Goal: Task Accomplishment & Management: Complete application form

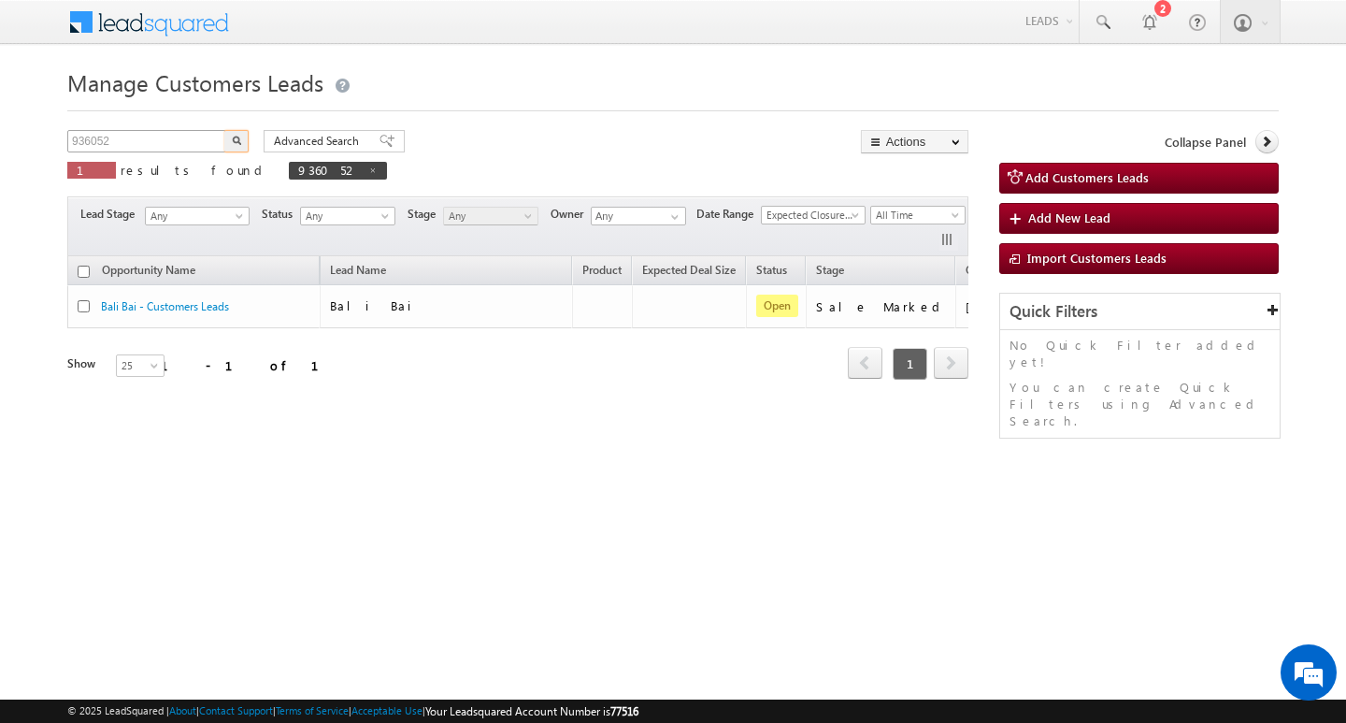
scroll to position [0, 76]
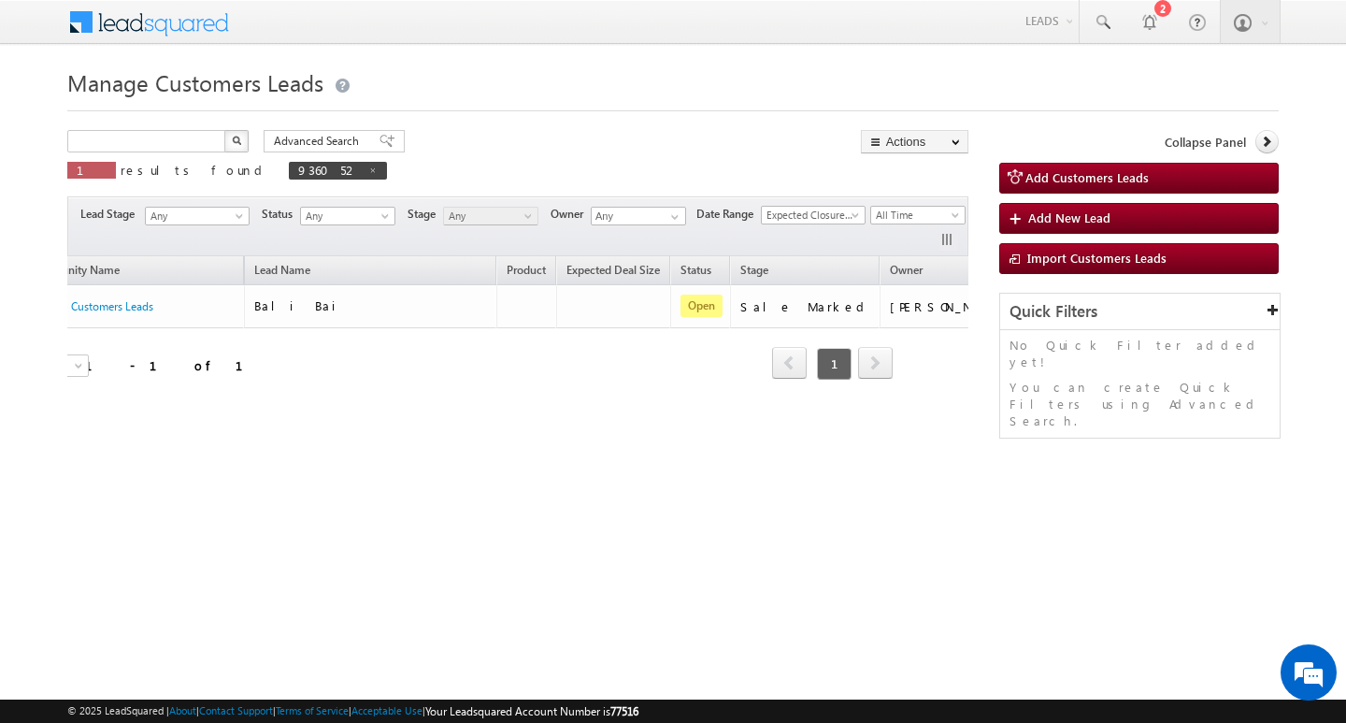
type input "Search Customers Leads"
drag, startPoint x: 180, startPoint y: 125, endPoint x: 175, endPoint y: 134, distance: 10.1
click at [177, 131] on div "Manage Customers Leads Customers Leads updated successfully. Search Customers L…" at bounding box center [673, 296] width 1212 height 467
click at [165, 142] on input "text" at bounding box center [147, 141] width 160 height 22
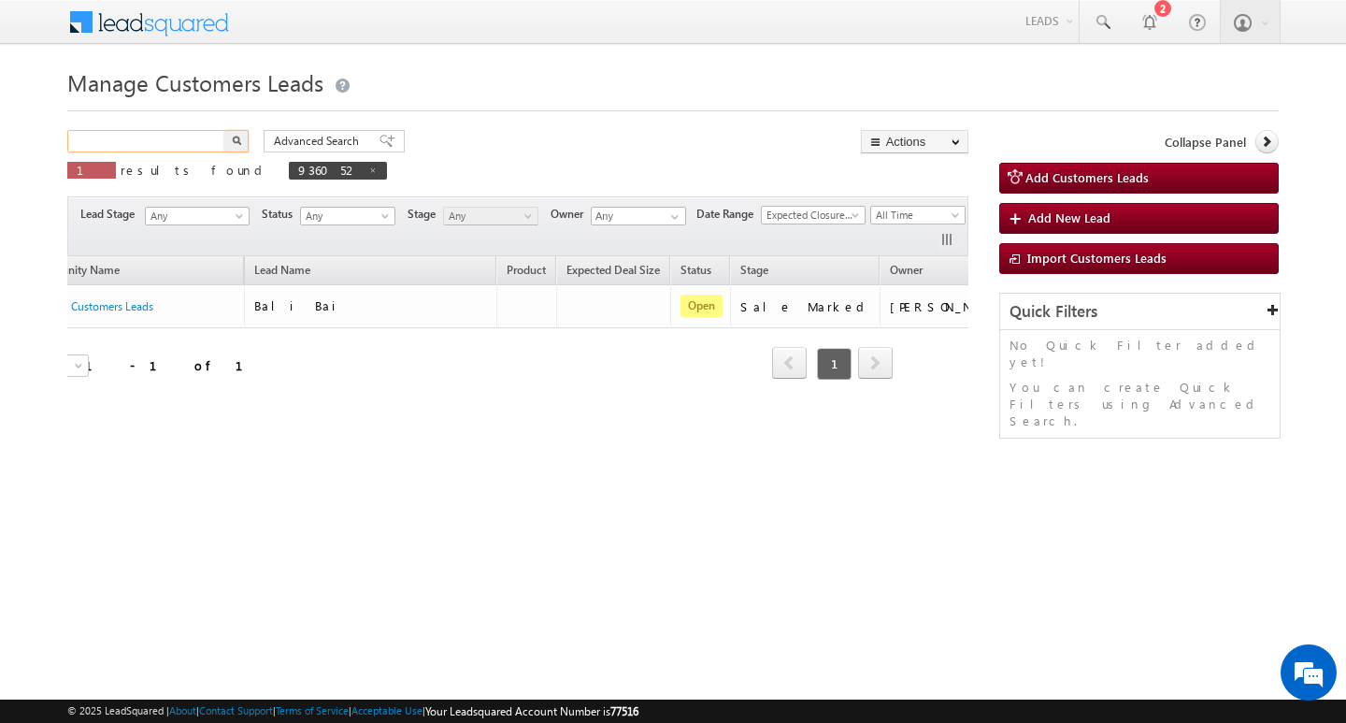
click at [165, 142] on input "text" at bounding box center [147, 141] width 160 height 22
paste input "936047"
type input "936047"
click at [224, 130] on button "button" at bounding box center [236, 141] width 24 height 22
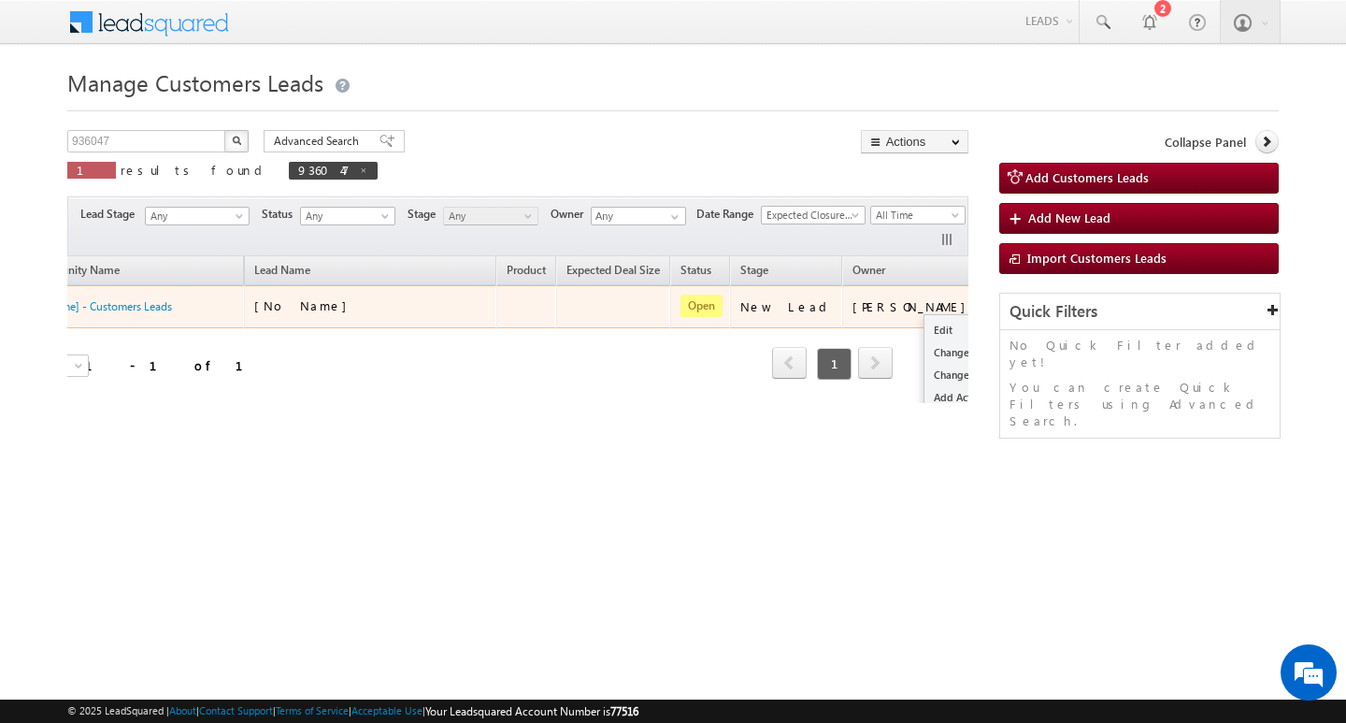
click at [999, 301] on button "button" at bounding box center [1008, 305] width 19 height 19
click at [925, 320] on link "Edit" at bounding box center [971, 330] width 93 height 22
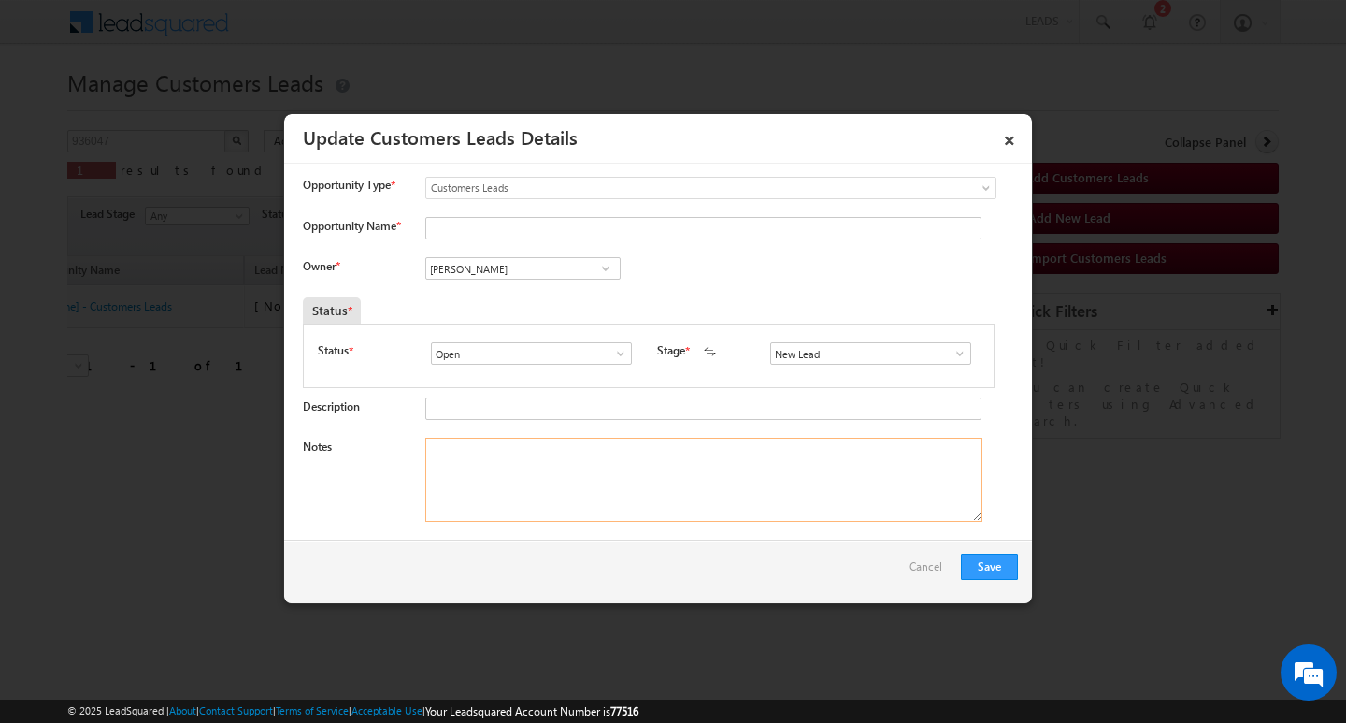
click at [650, 481] on textarea "Notes" at bounding box center [703, 480] width 557 height 84
click at [956, 360] on span at bounding box center [960, 353] width 19 height 15
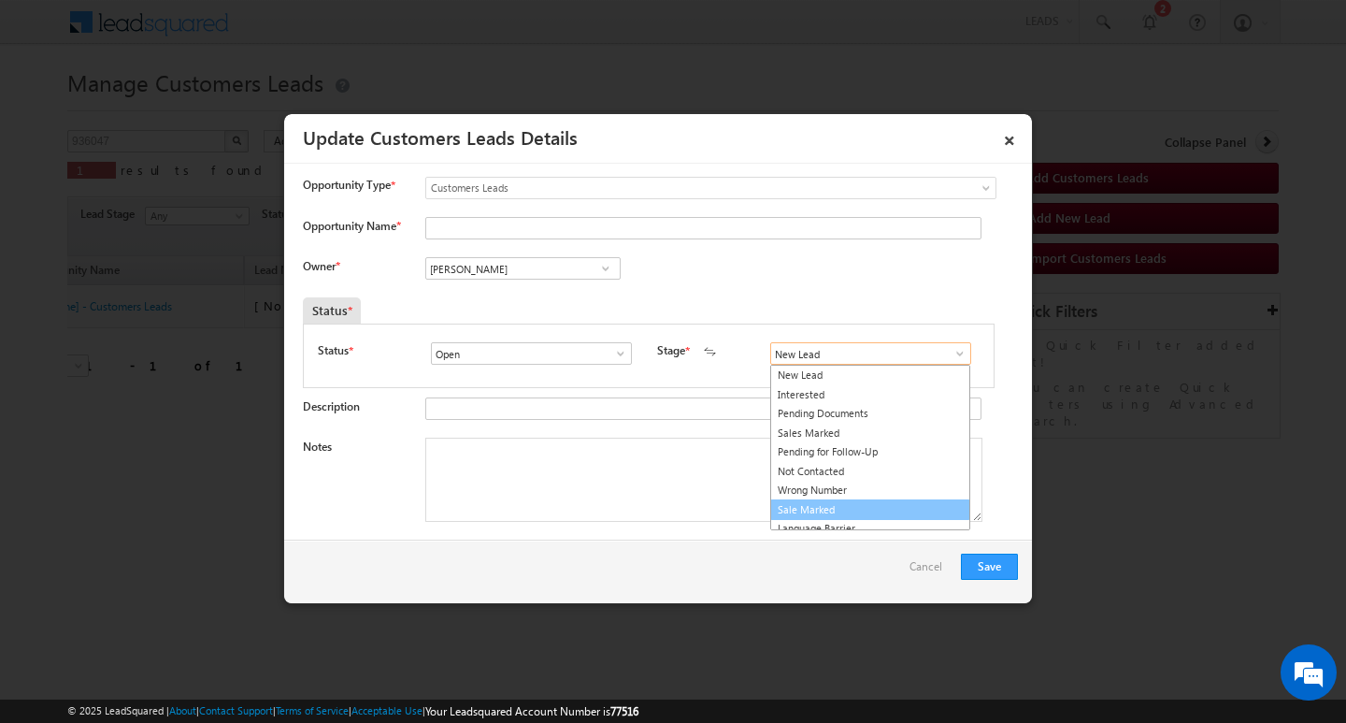
click at [899, 509] on link "Sale Marked" at bounding box center [870, 510] width 200 height 22
type input "Sale Marked"
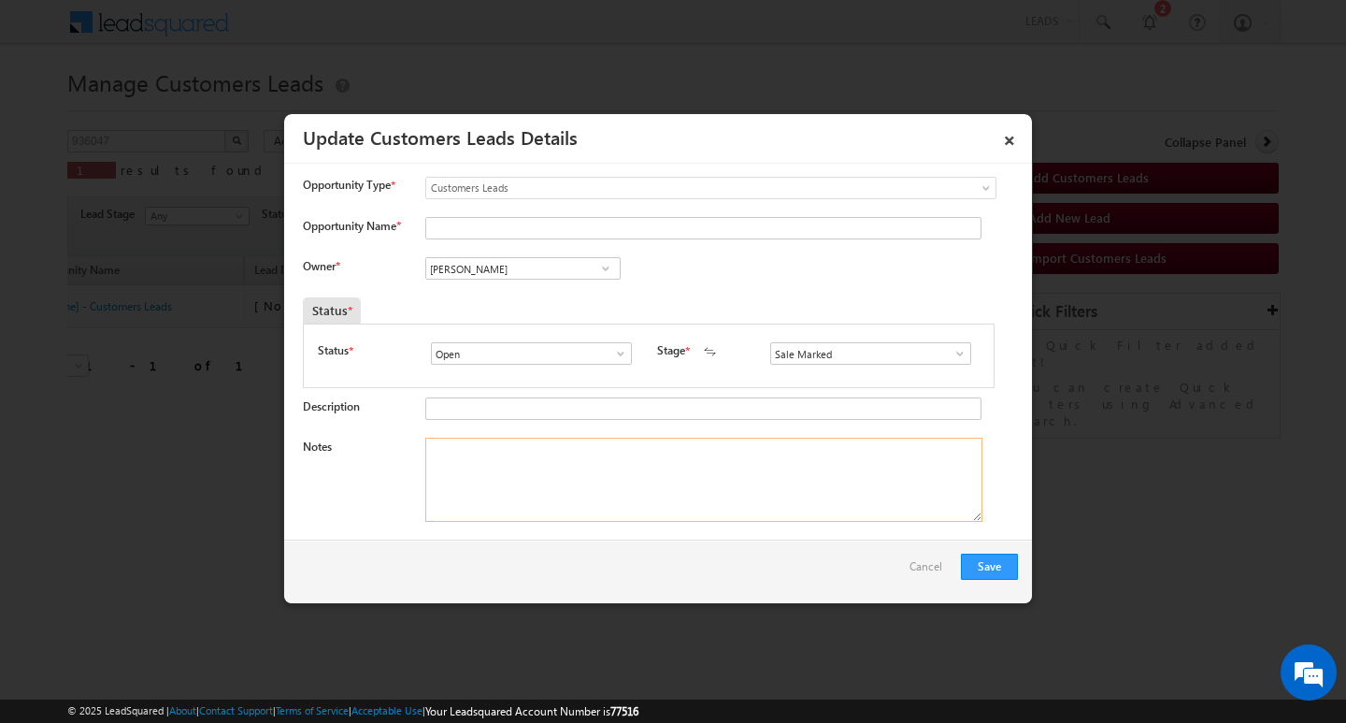
drag, startPoint x: 799, startPoint y: 499, endPoint x: 738, endPoint y: 491, distance: 62.3
click at [796, 499] on textarea "Notes" at bounding box center [703, 480] width 557 height 84
click at [502, 267] on input "[PERSON_NAME]" at bounding box center [522, 268] width 195 height 22
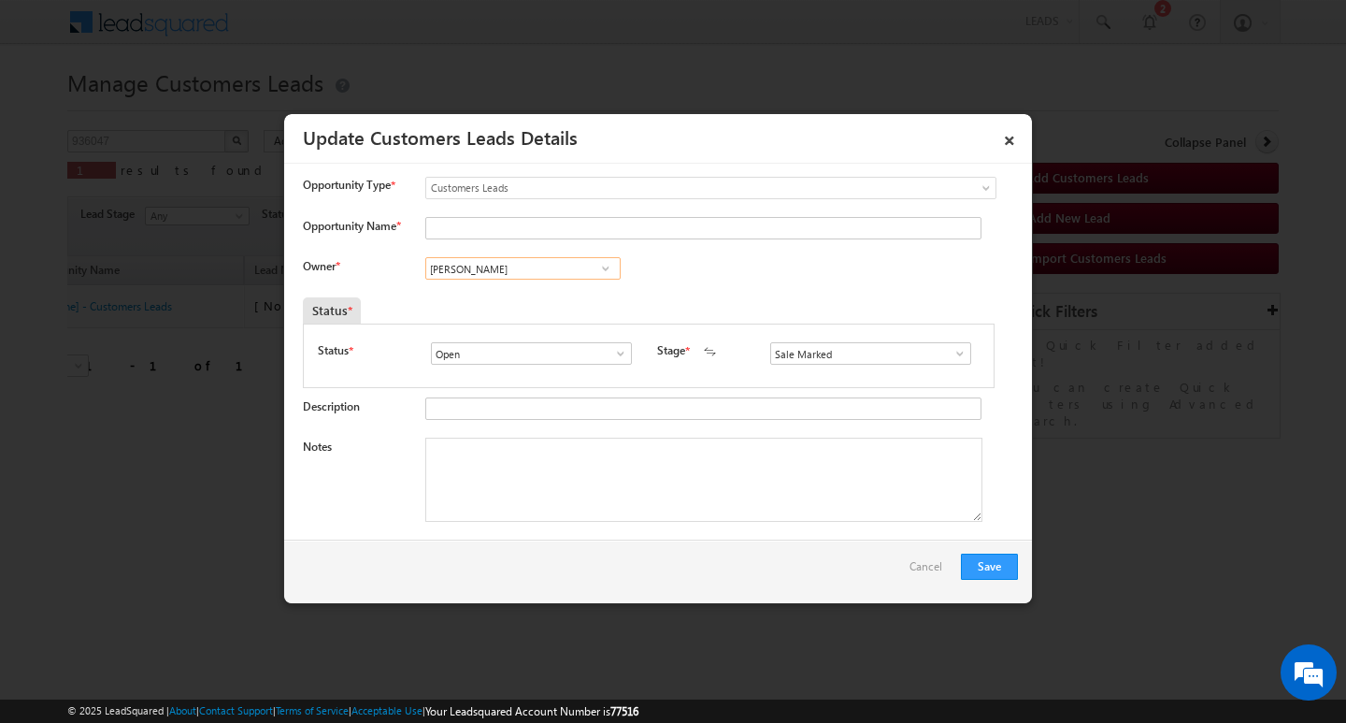
click at [502, 267] on input "[PERSON_NAME]" at bounding box center [522, 268] width 195 height 22
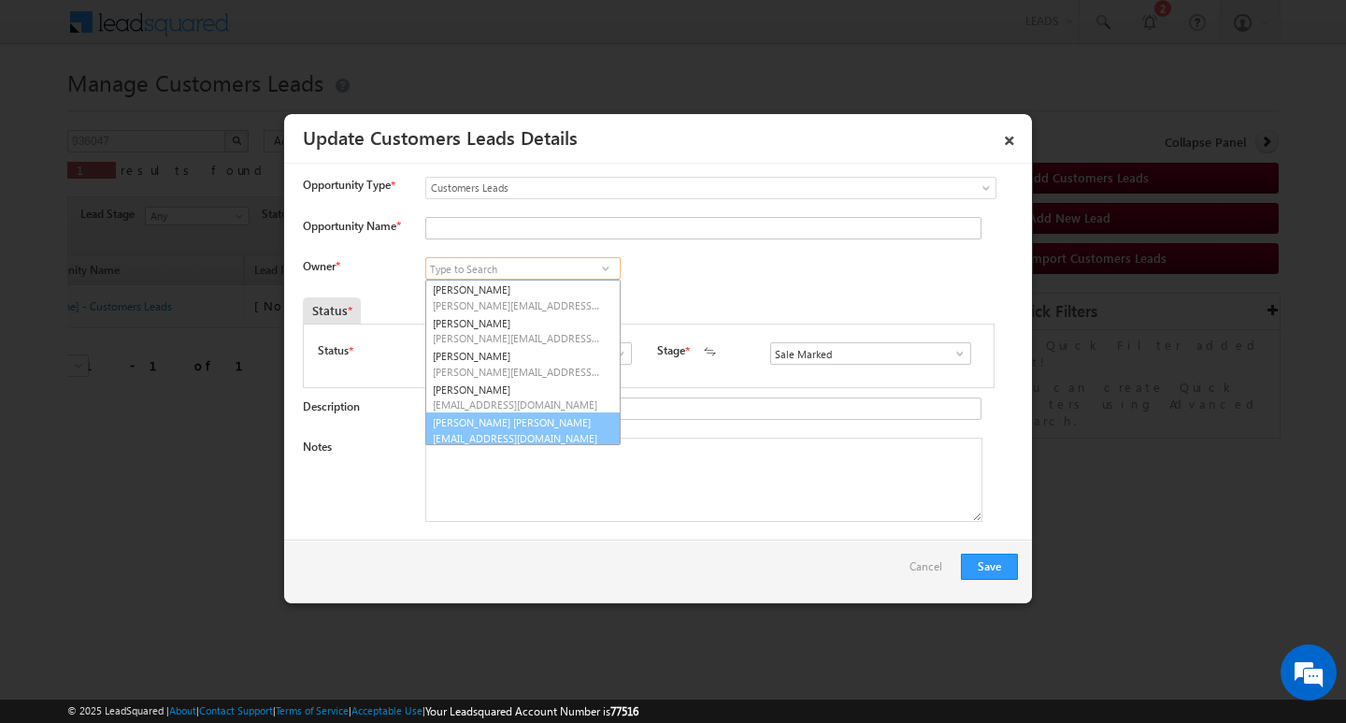
scroll to position [5, 0]
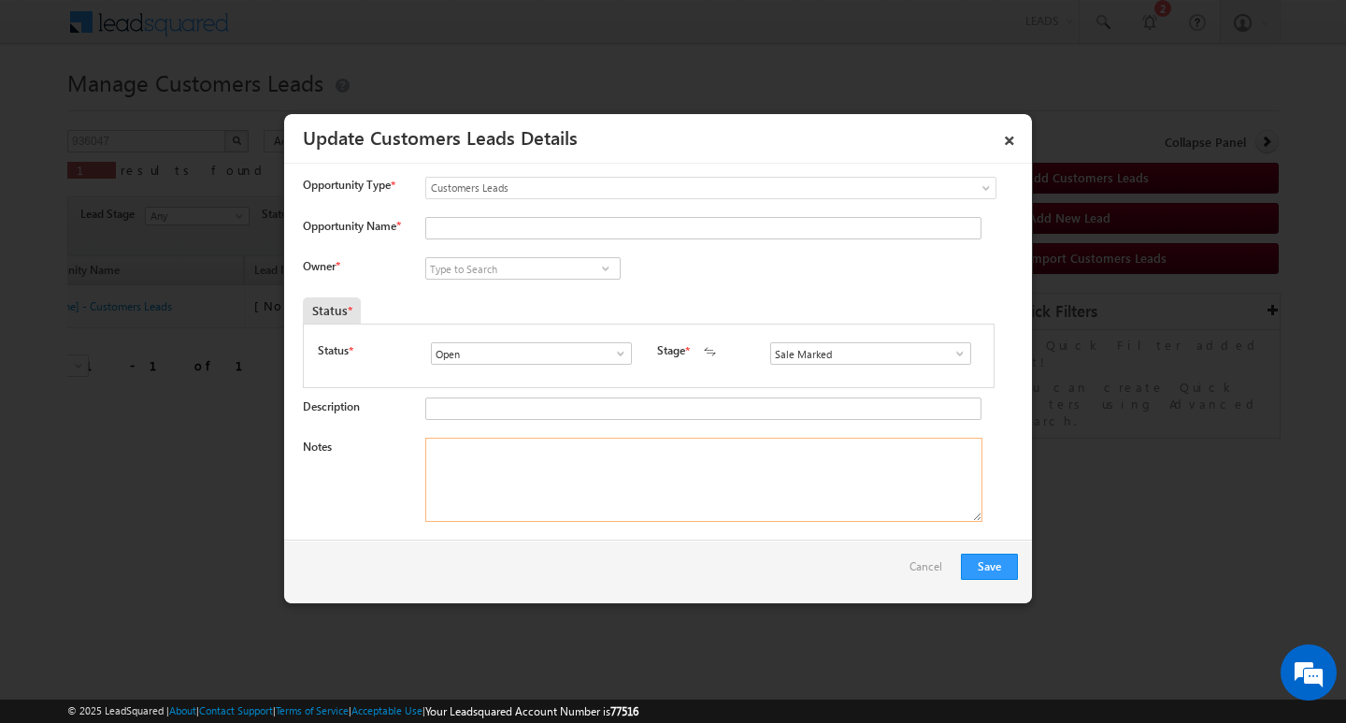
click at [706, 468] on textarea "Notes" at bounding box center [703, 480] width 557 height 84
paste textarea "10/ LAKH Customer required top-up loan address [GEOGRAPHIC_DATA]"
type textarea "10/ LAKH Customer required top-up loan address [GEOGRAPHIC_DATA]"
click at [555, 276] on input at bounding box center [522, 268] width 195 height 22
paste input "Kleram Rebari"
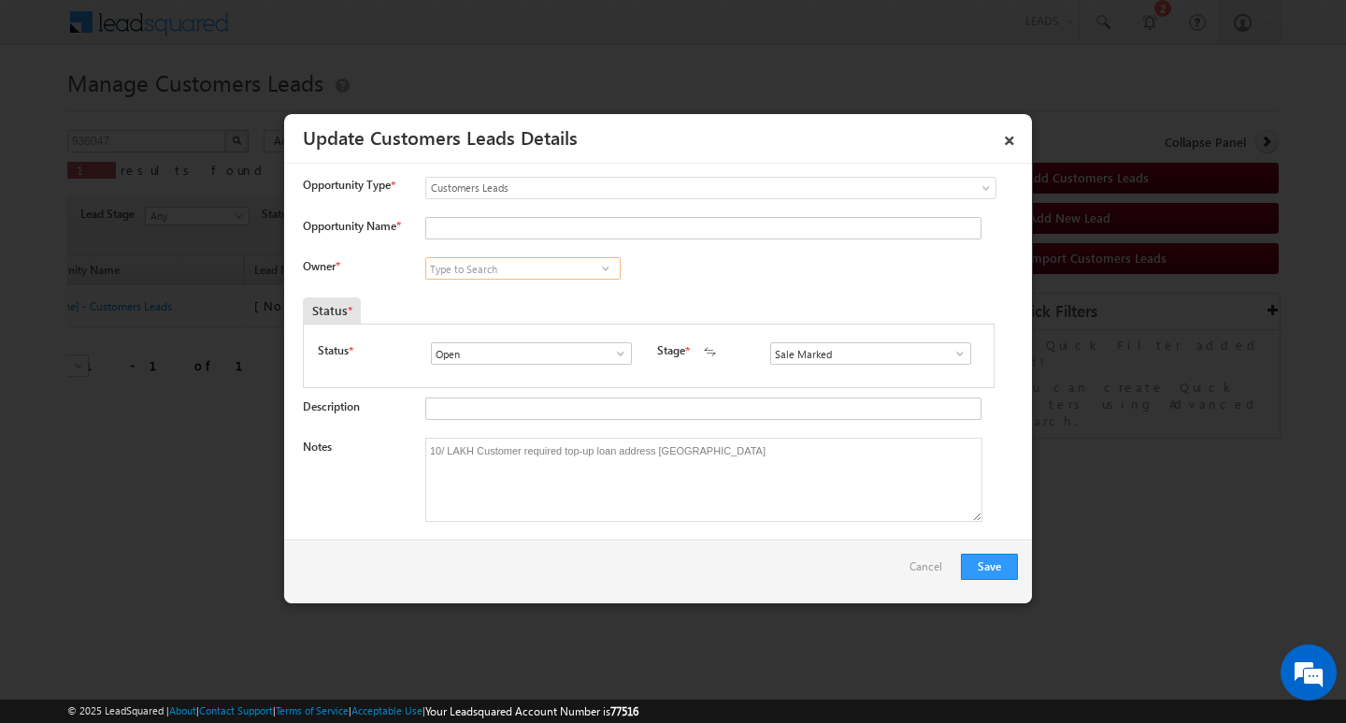
type input "Kleram Rebari"
click at [545, 269] on input "Kleram Rebari" at bounding box center [522, 268] width 195 height 22
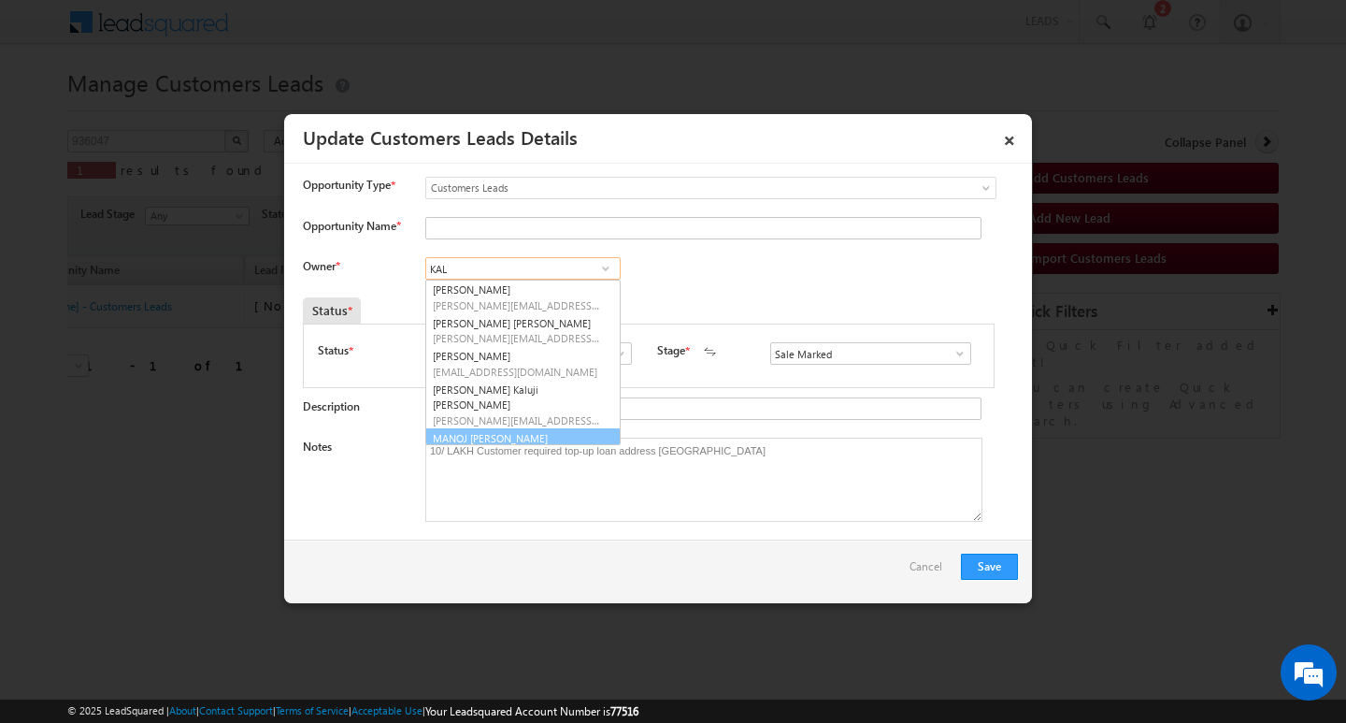
scroll to position [21, 0]
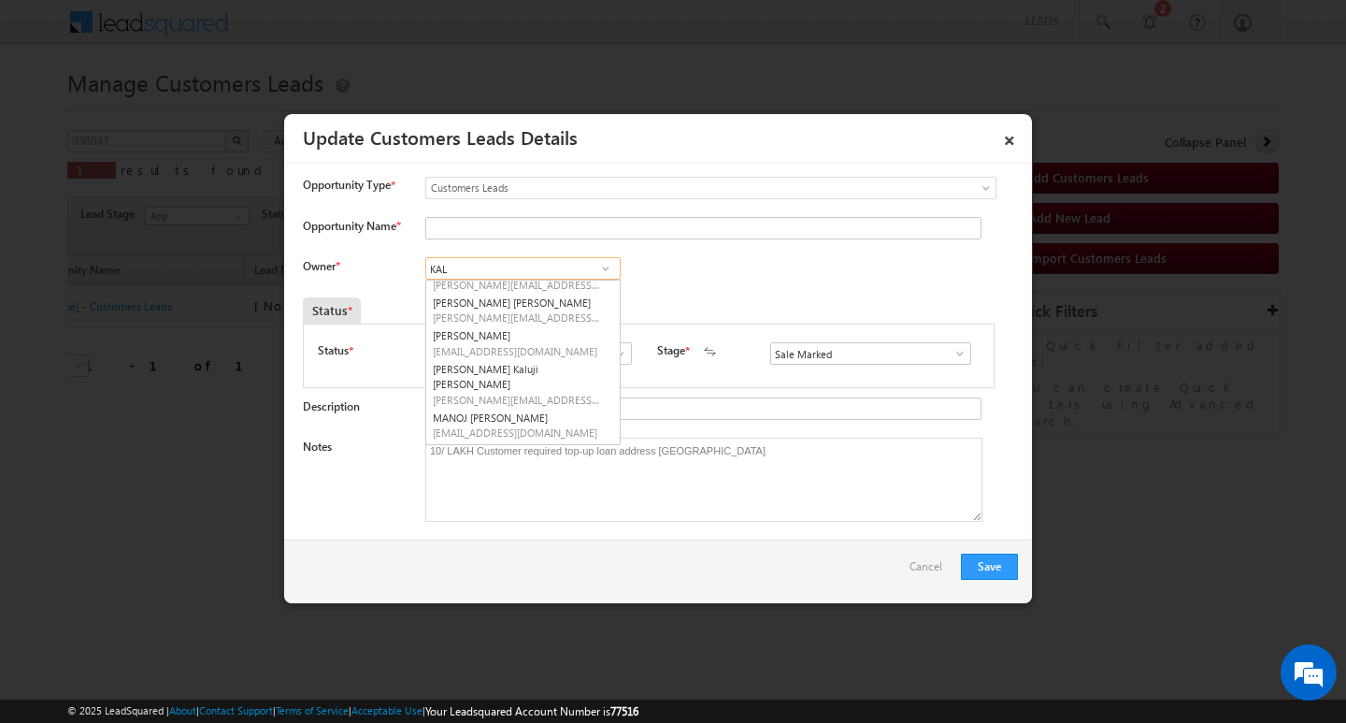
type input "KAL"
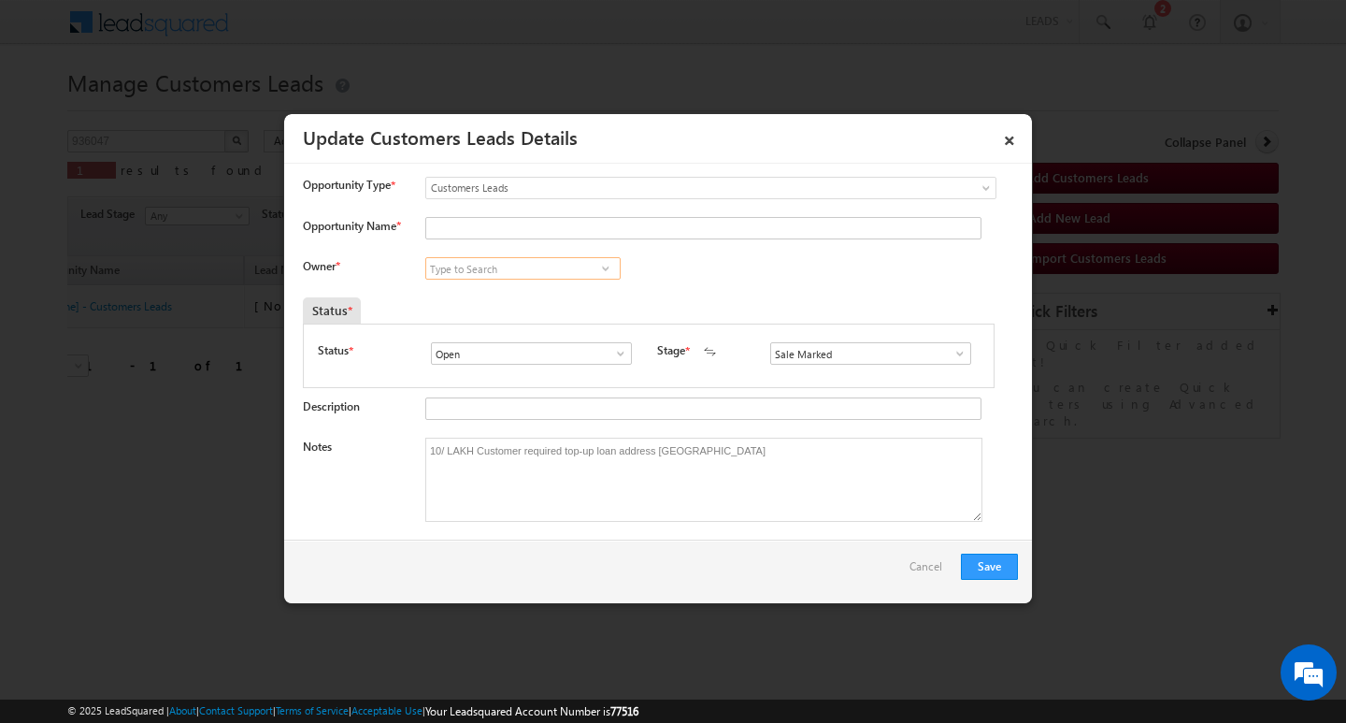
click at [520, 264] on input at bounding box center [522, 268] width 195 height 22
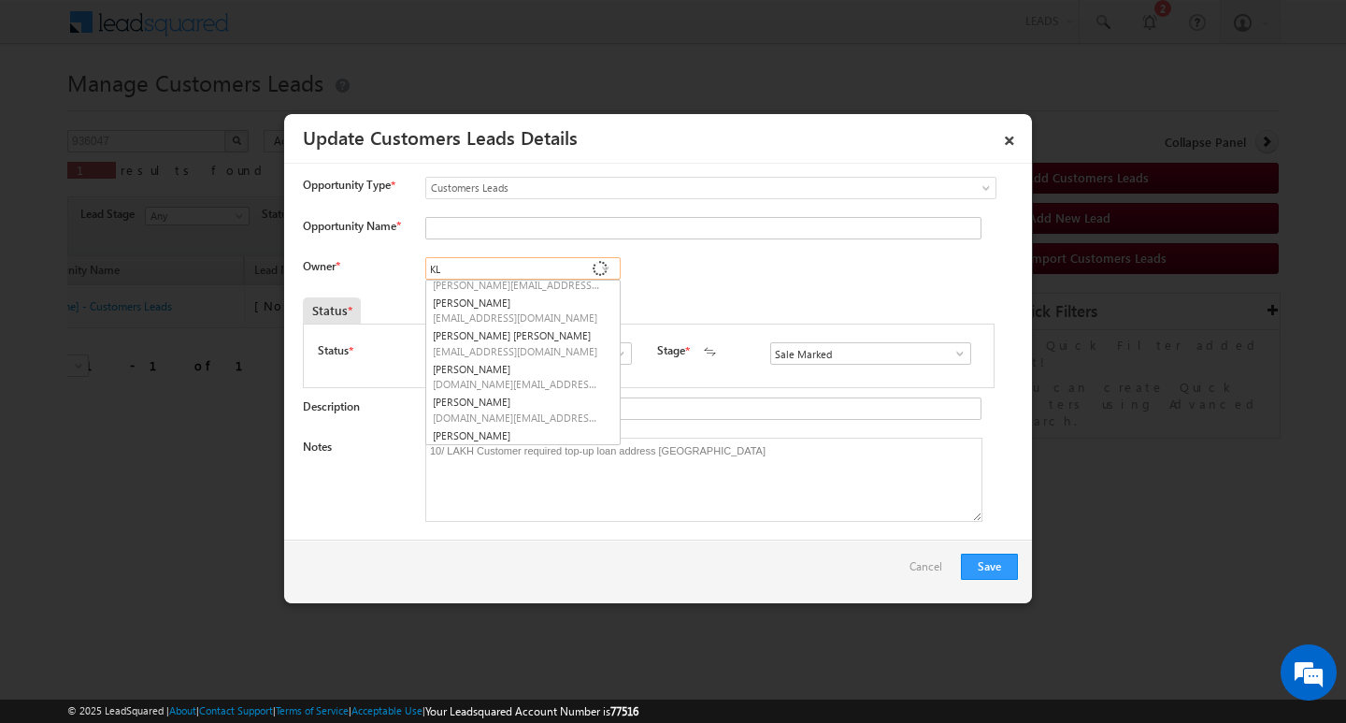
scroll to position [0, 0]
type input "KALERAM"
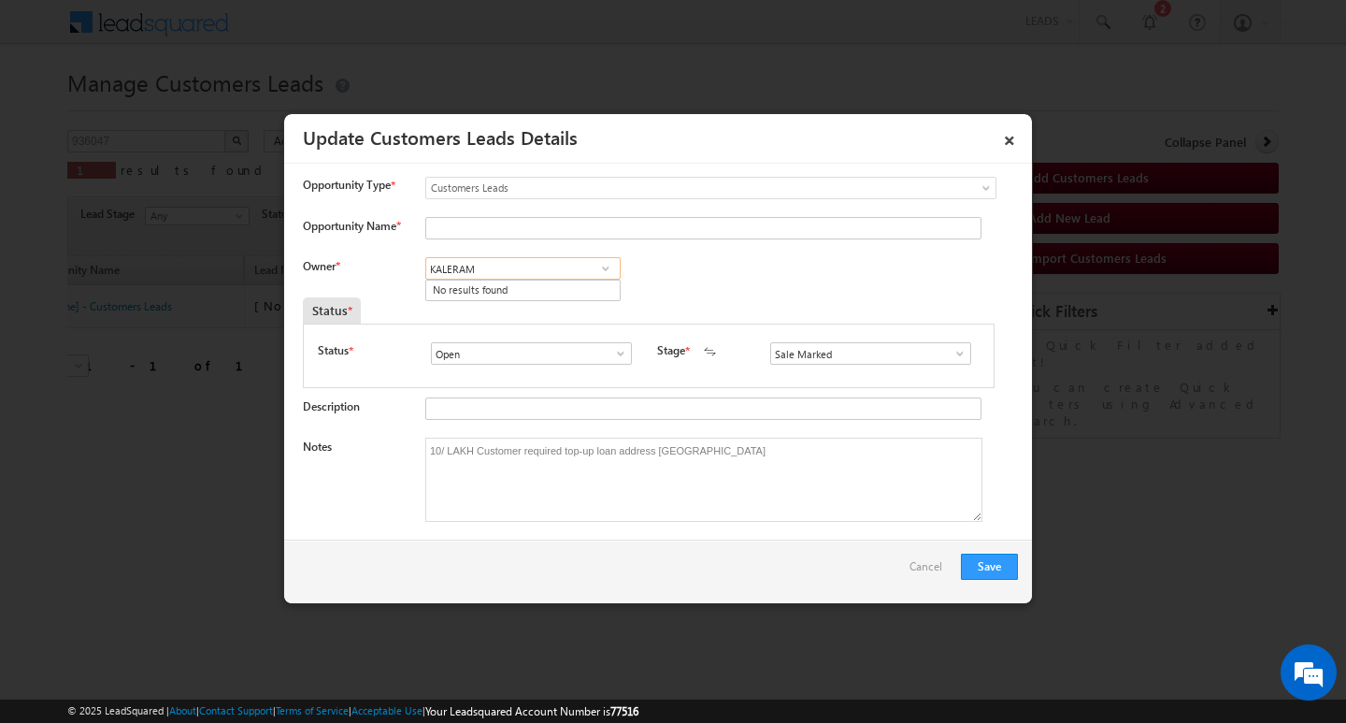
click at [520, 264] on input "KALERAM" at bounding box center [522, 268] width 195 height 22
click at [514, 293] on link "Kleram [PERSON_NAME] [EMAIL_ADDRESS][PERSON_NAME][DOMAIN_NAME]" at bounding box center [522, 298] width 195 height 36
type input "Kleram Rabari"
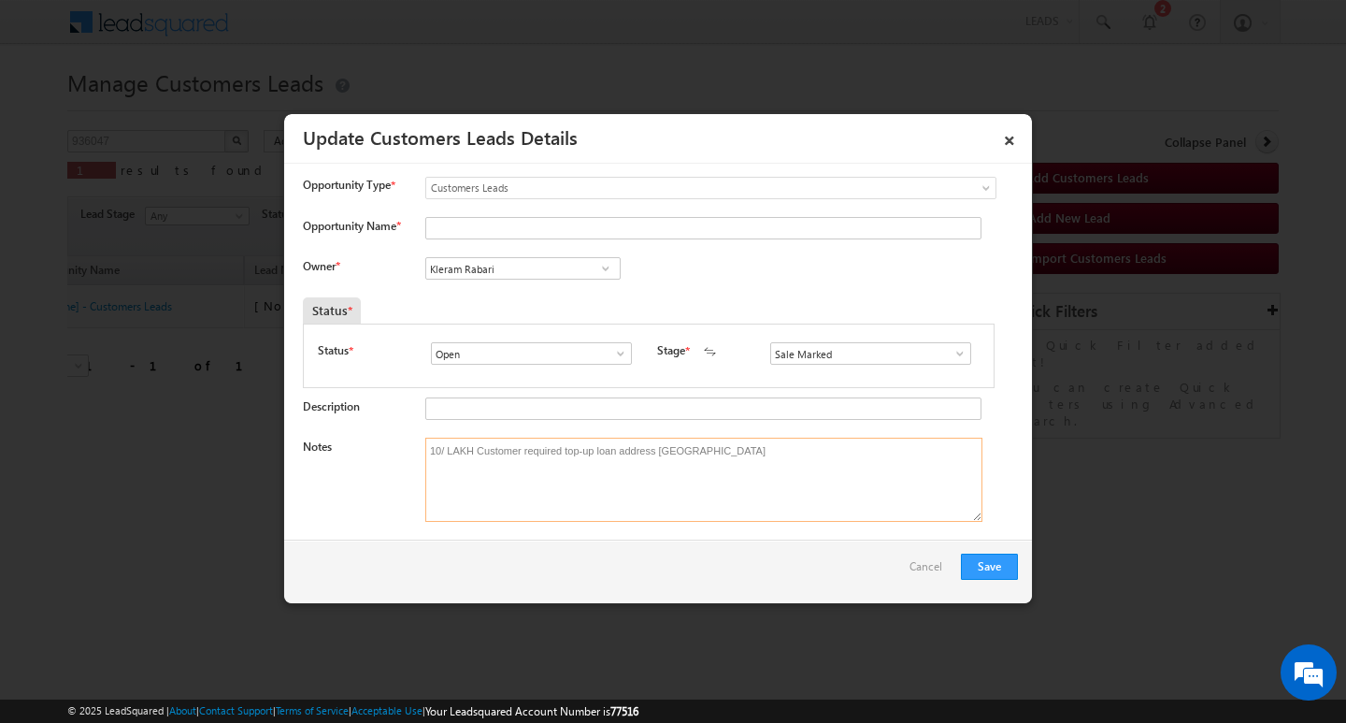
click at [804, 472] on textarea "10/ LAKH Customer required top-up loan address [GEOGRAPHIC_DATA]" at bounding box center [703, 480] width 557 height 84
click at [726, 466] on textarea "10/ LAKH Customer required top-up loan address [GEOGRAPHIC_DATA]" at bounding box center [703, 480] width 557 height 84
click at [583, 221] on input "Opportunity Name *" at bounding box center [703, 228] width 556 height 22
click at [535, 235] on input "Opportunity Name *" at bounding box center [703, 228] width 556 height 22
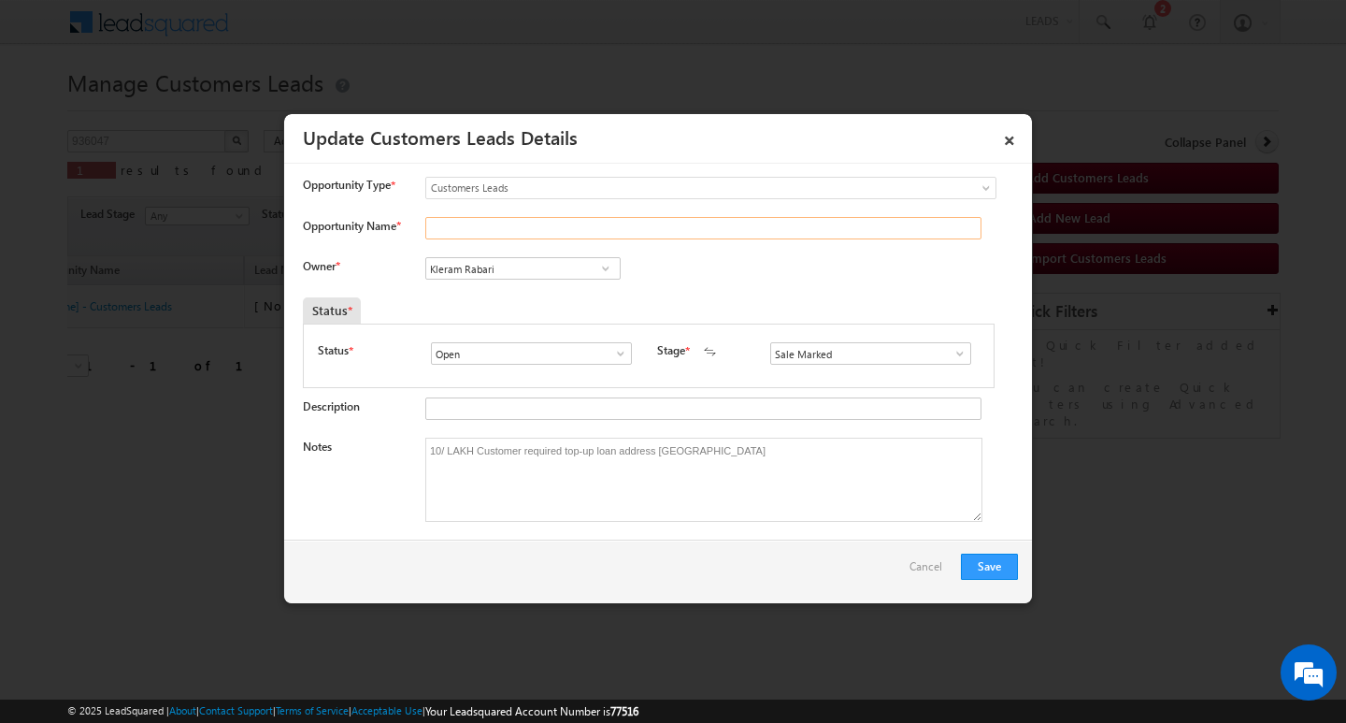
click at [535, 235] on input "Opportunity Name *" at bounding box center [703, 228] width 556 height 22
paste input "Radhe [PERSON_NAME]"
type input "Radhe [PERSON_NAME]"
click at [987, 561] on button "Save" at bounding box center [989, 566] width 57 height 26
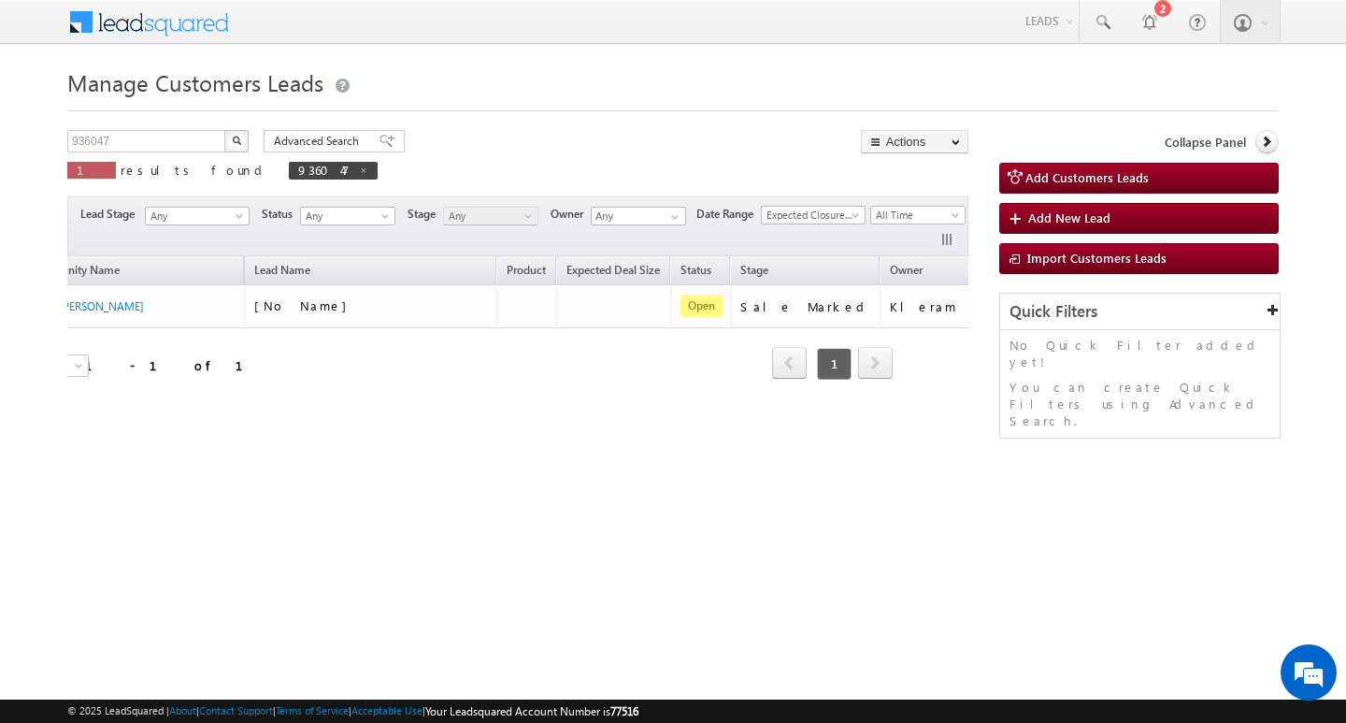
click at [140, 128] on div "Manage Customers Leads Customers Leads updated successfully. 936047 X 1 results…" at bounding box center [673, 296] width 1212 height 467
click at [137, 138] on input "936047" at bounding box center [147, 141] width 160 height 22
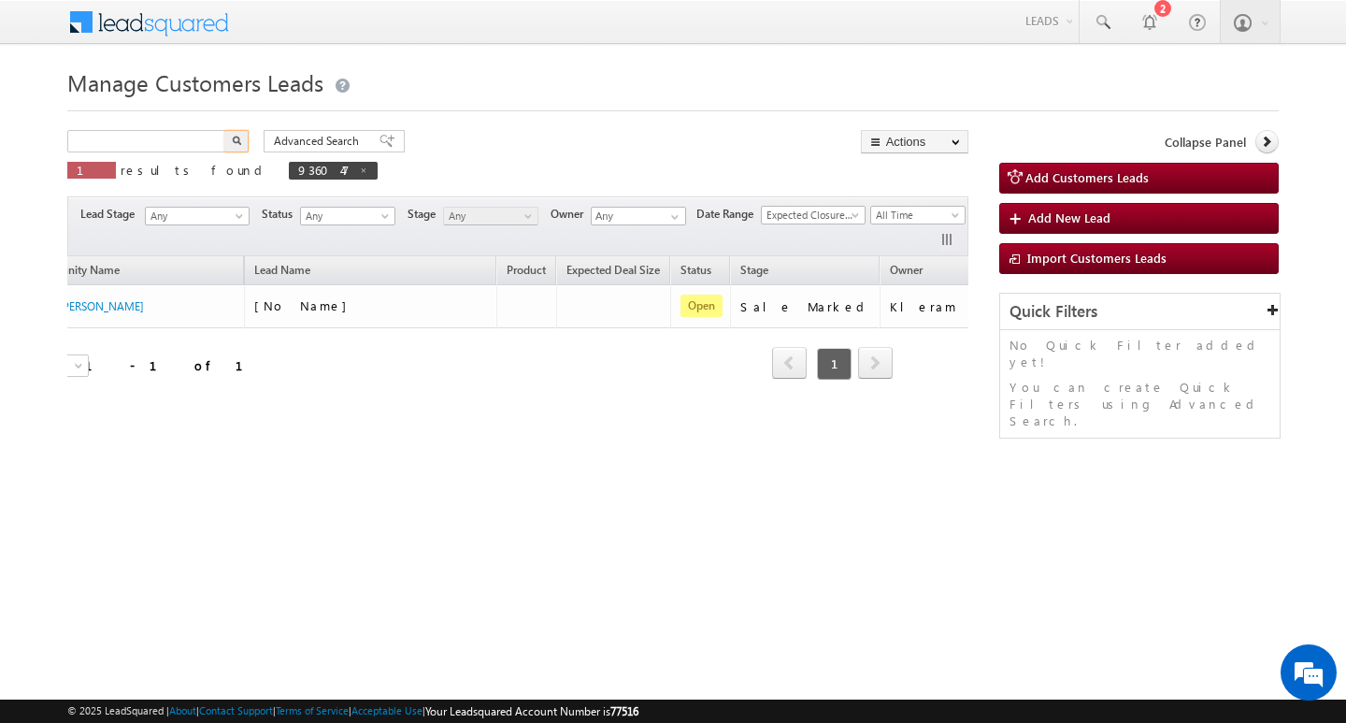
type input "Search Customers Leads"
click at [160, 145] on input "text" at bounding box center [147, 141] width 160 height 22
paste input "936115"
type input "936115"
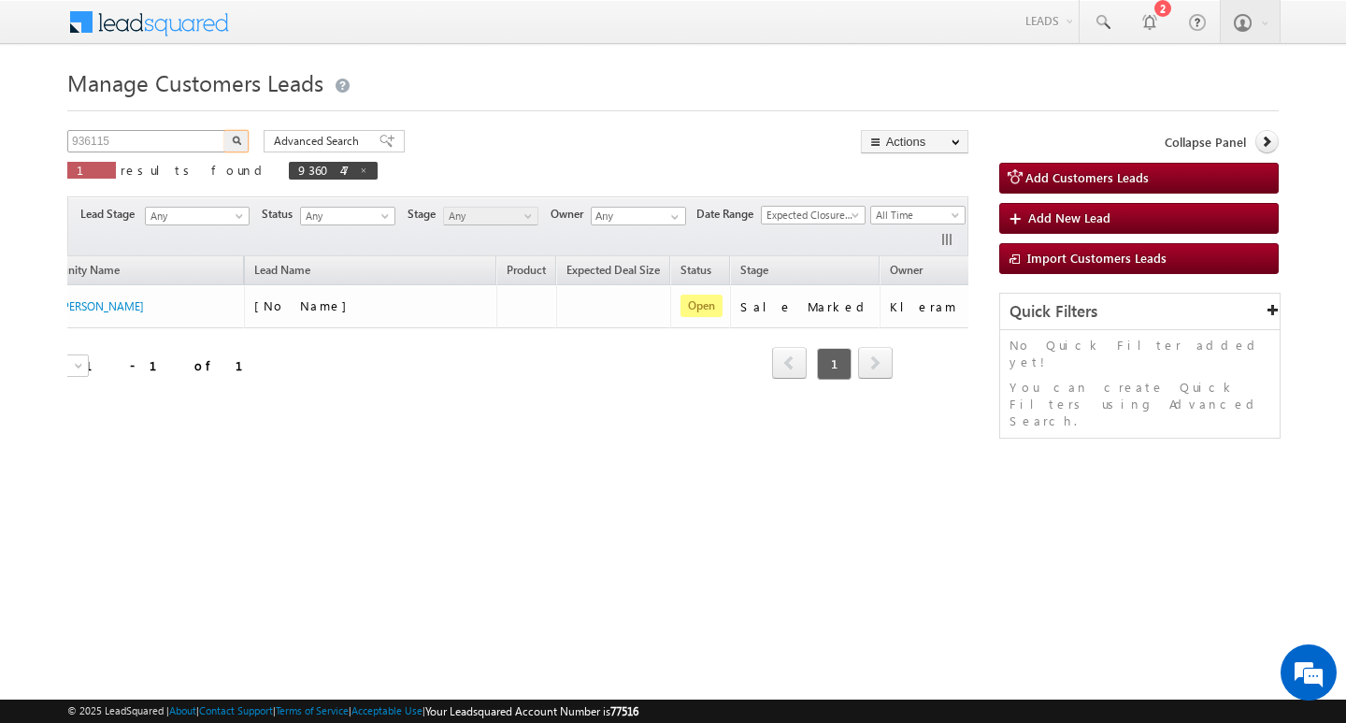
click at [224, 130] on button "button" at bounding box center [236, 141] width 24 height 22
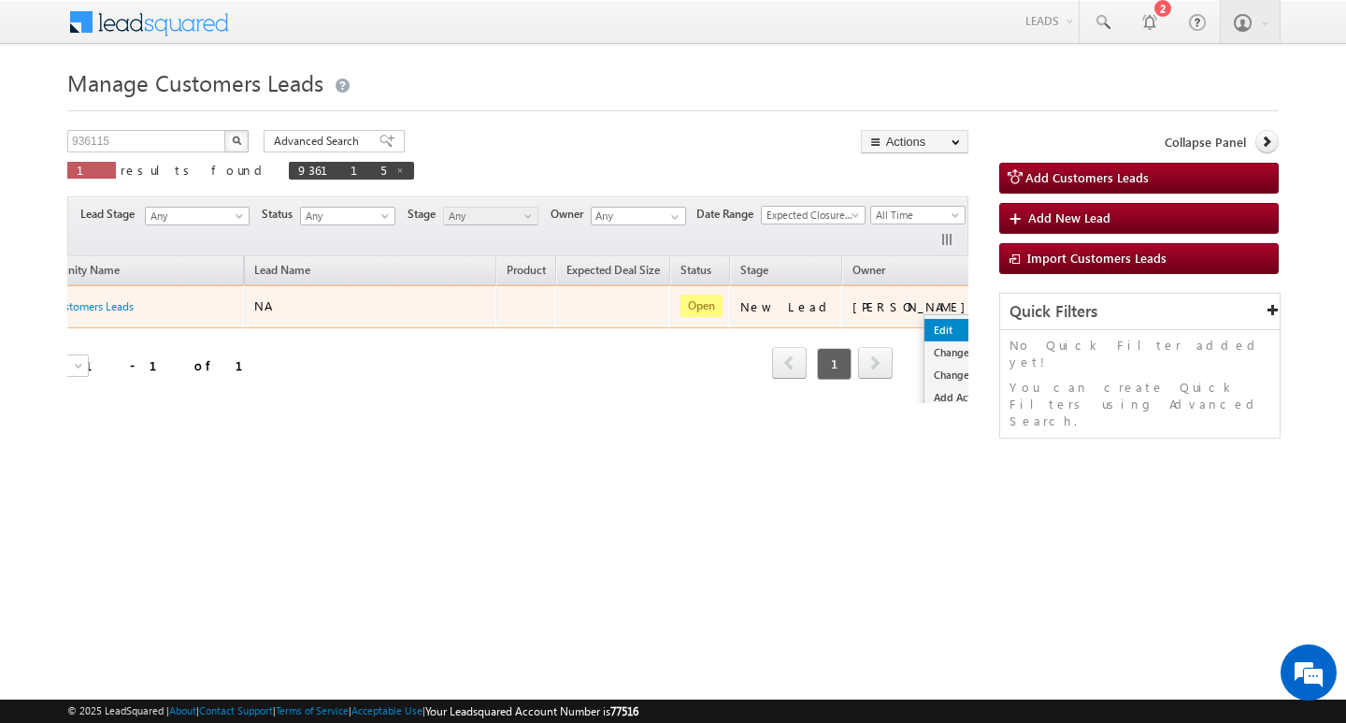
click at [925, 321] on link "Edit" at bounding box center [971, 330] width 93 height 22
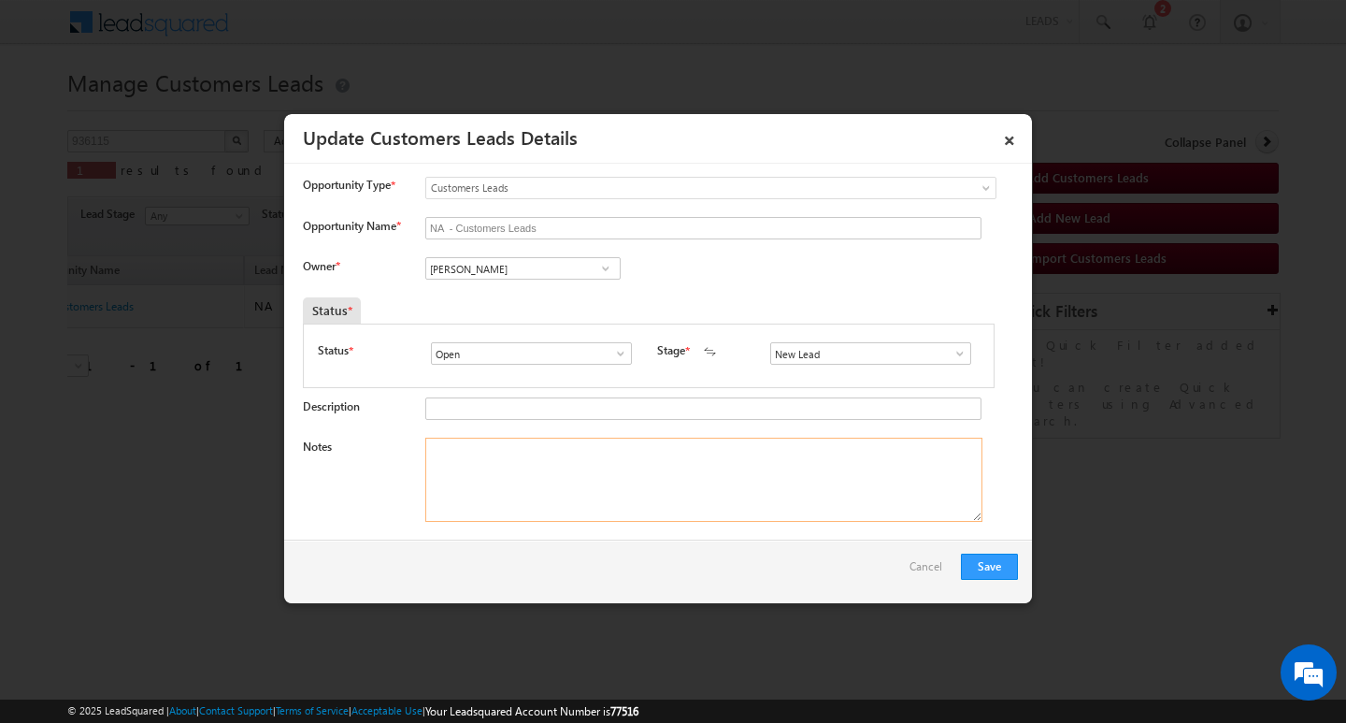
click at [672, 499] on textarea "Notes" at bounding box center [703, 480] width 557 height 84
click at [539, 287] on div "Owner * Vikas Halwai Vikas Halwai Vikas Halwai" at bounding box center [660, 272] width 715 height 31
click at [544, 272] on input "[PERSON_NAME]" at bounding box center [522, 268] width 195 height 22
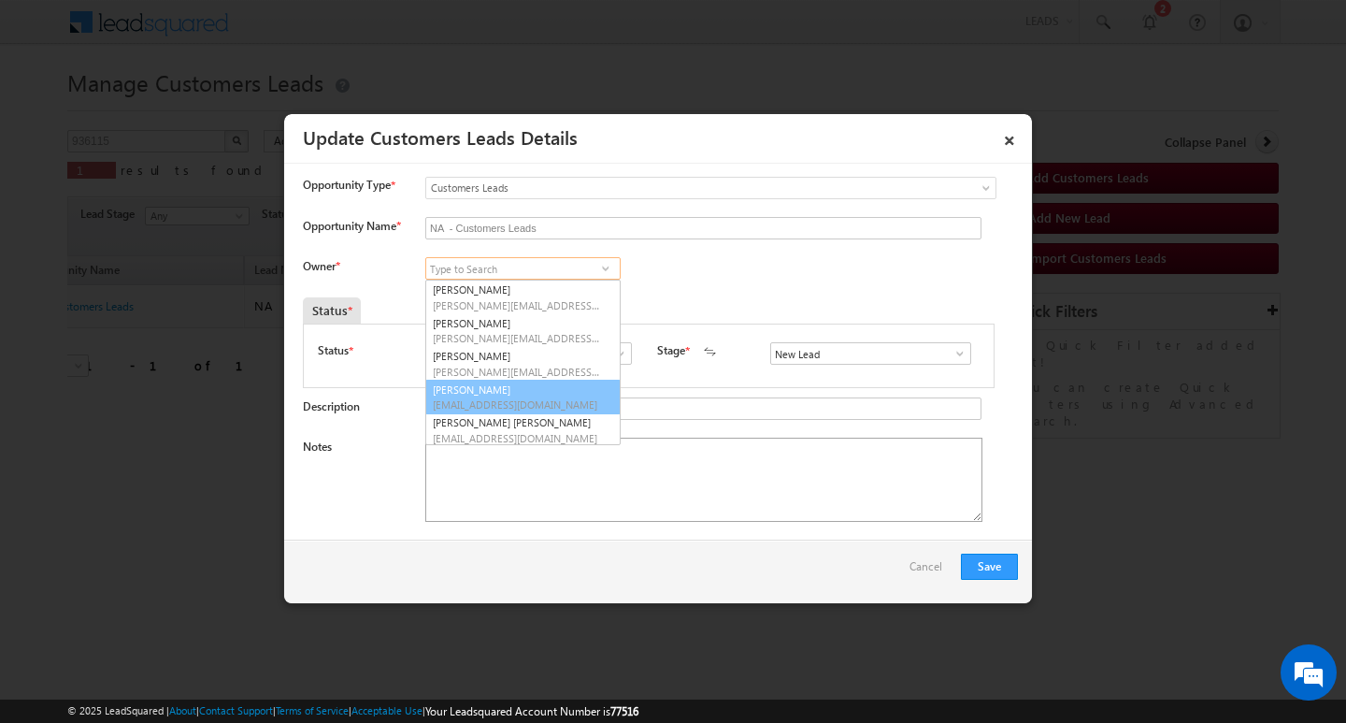
scroll to position [5, 0]
click at [879, 498] on textarea "Notes" at bounding box center [703, 480] width 557 height 84
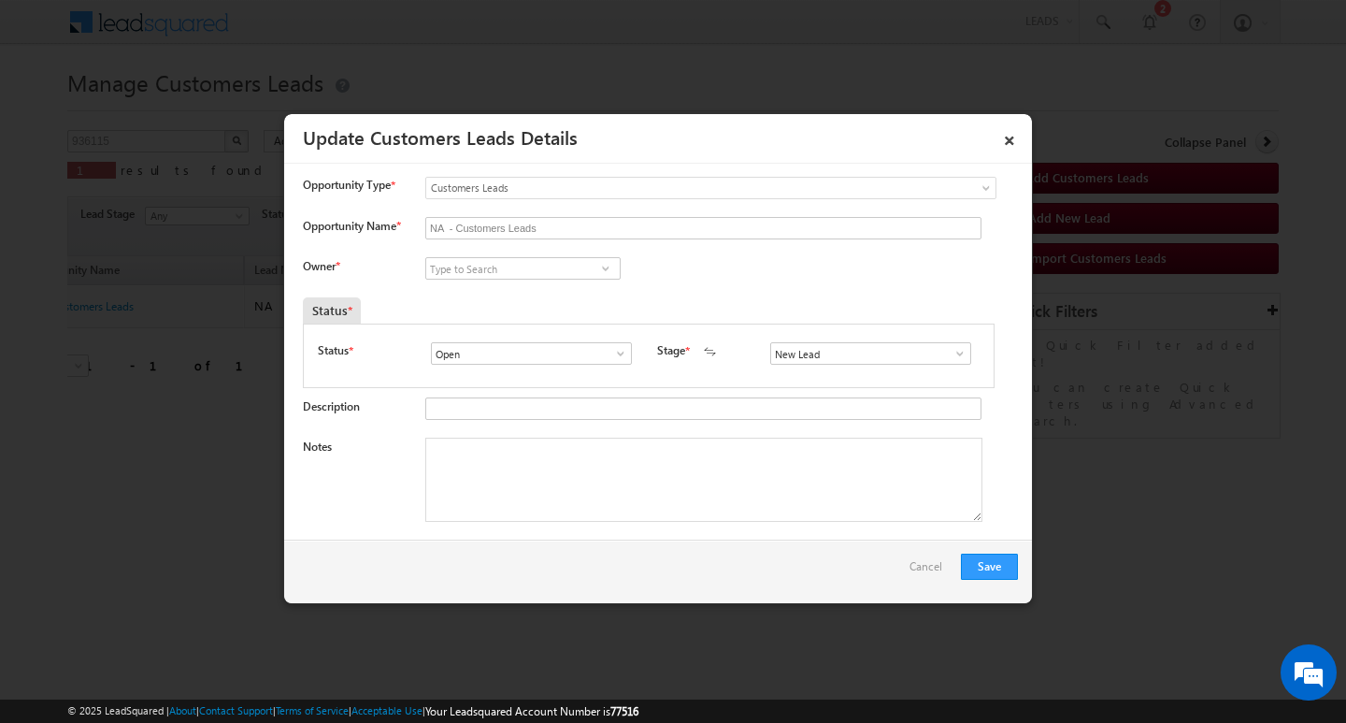
click at [940, 370] on div "Status * Open Won Lost Open Stage * New Lead Interested New Lead" at bounding box center [649, 357] width 662 height 31
click at [951, 352] on span at bounding box center [960, 353] width 19 height 15
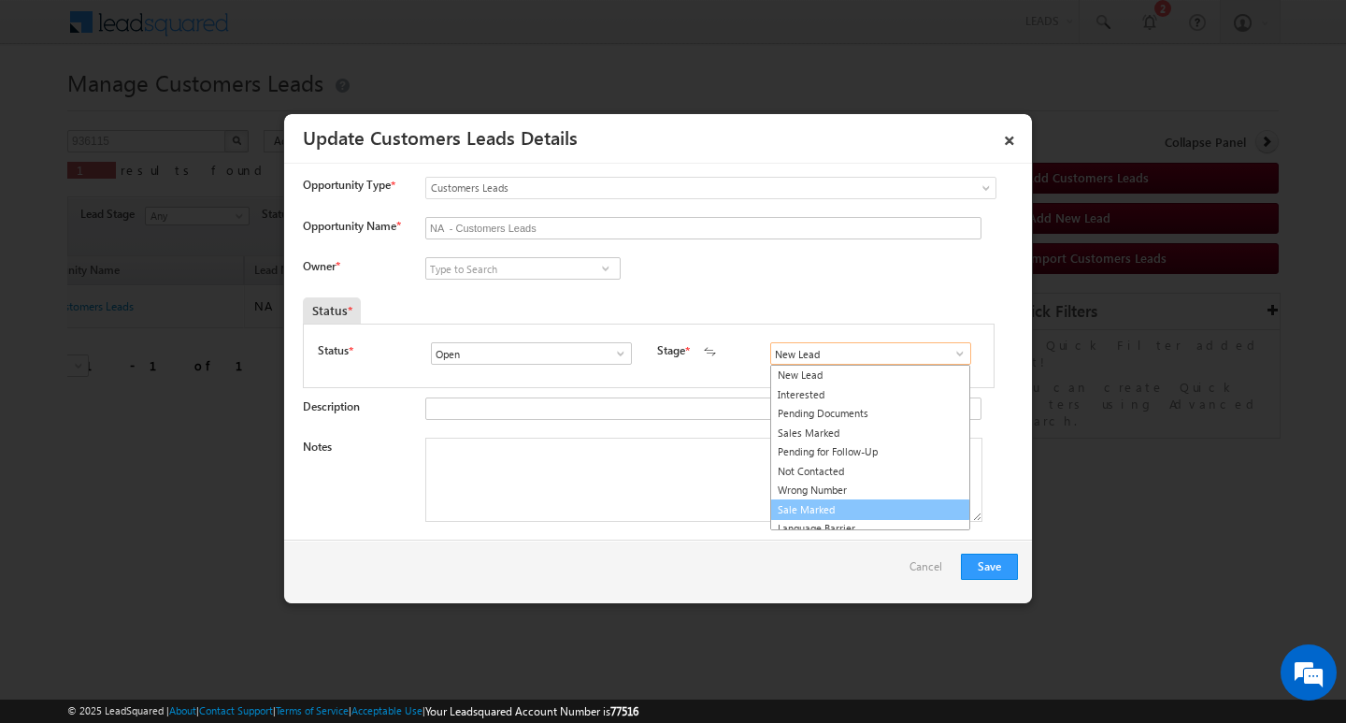
click at [912, 509] on link "Sale Marked" at bounding box center [870, 510] width 200 height 22
type input "Sale Marked"
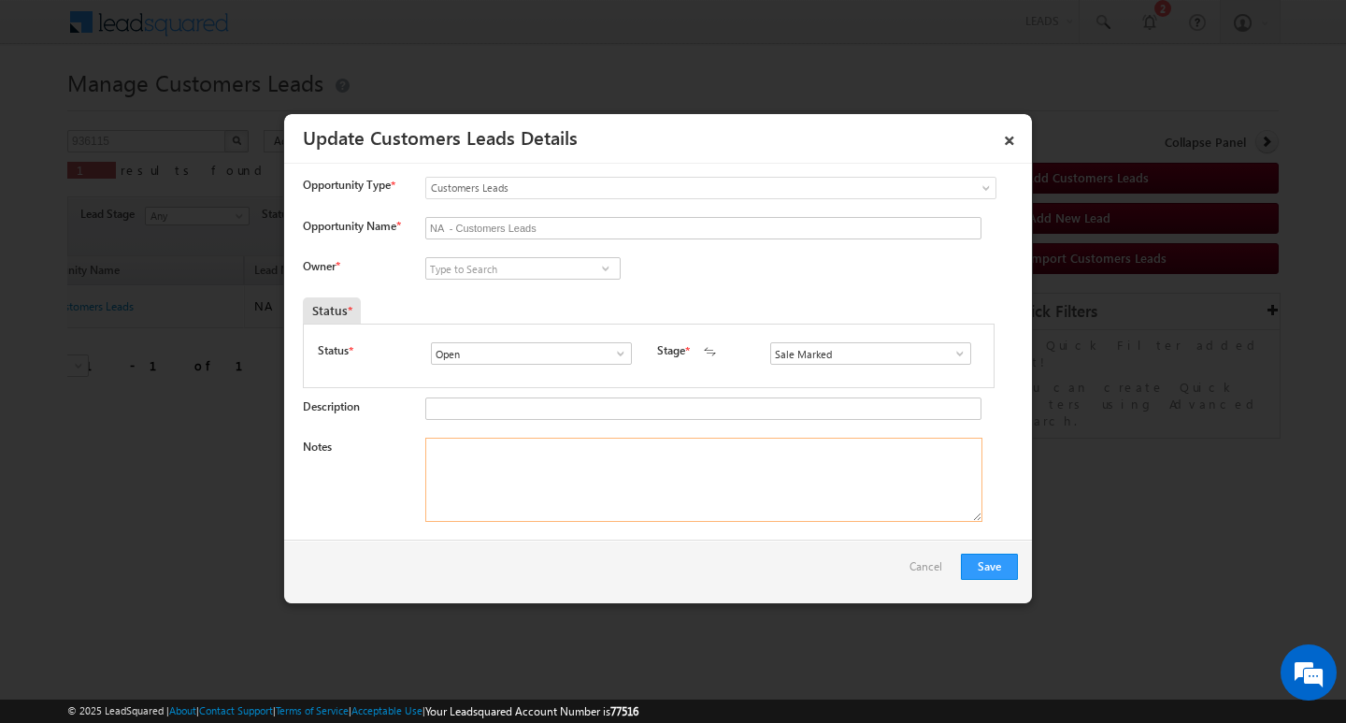
click at [796, 516] on textarea "Notes" at bounding box center [703, 480] width 557 height 84
drag, startPoint x: 609, startPoint y: 440, endPoint x: 605, endPoint y: 464, distance: 23.7
click at [609, 449] on textarea "Notes" at bounding box center [703, 480] width 557 height 84
click at [604, 466] on textarea "Notes" at bounding box center [703, 480] width 557 height 84
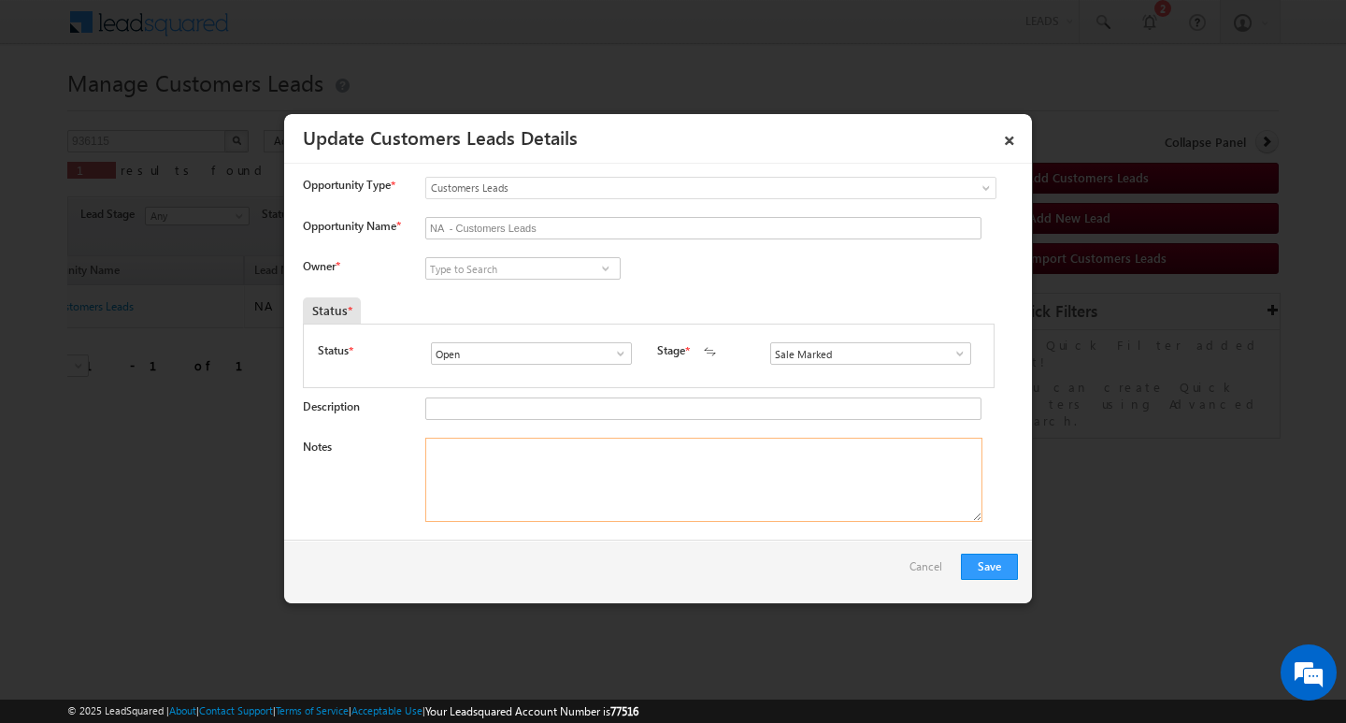
click at [604, 466] on textarea "Notes" at bounding box center [703, 480] width 557 height 84
paste textarea "15/ LAKH Customer required top-up loan address INDORE"
type textarea "15/ LAKH Customer required top-up loan address INDORE"
click at [536, 258] on input at bounding box center [522, 268] width 195 height 22
paste input "[PERSON_NAME]"
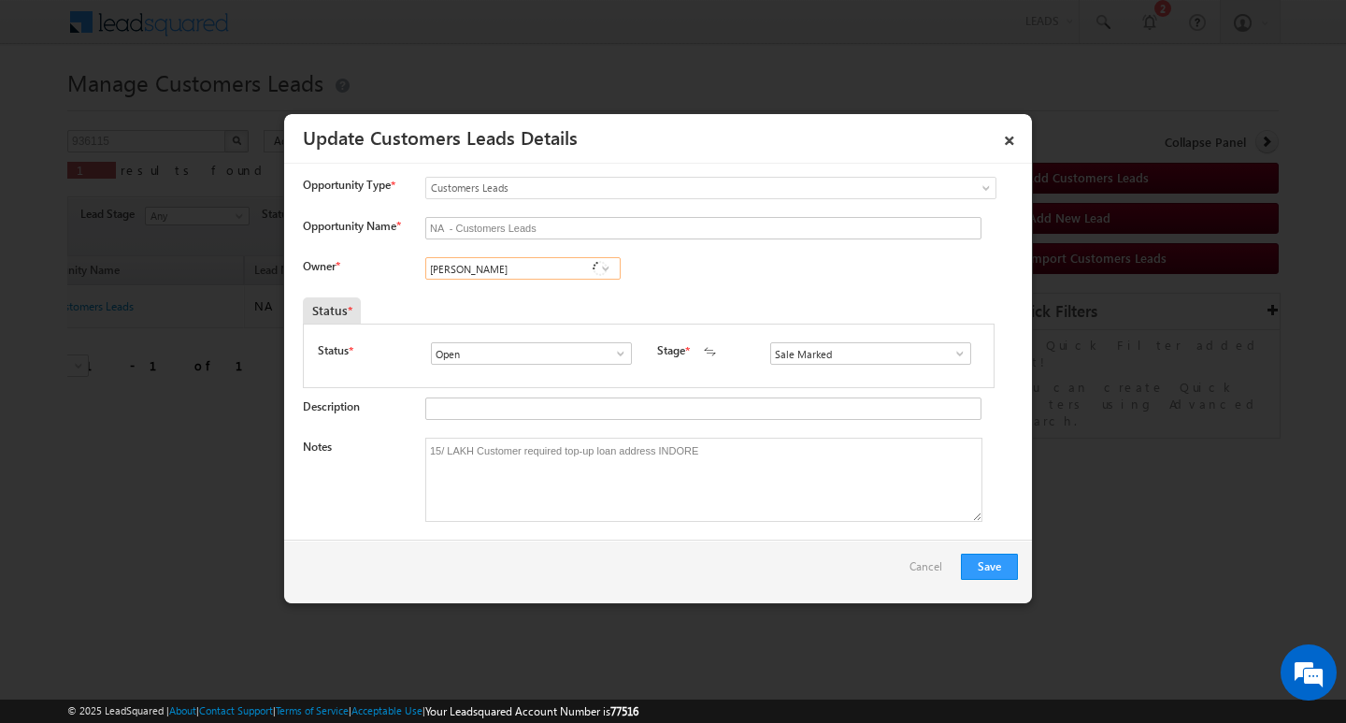
scroll to position [0, 0]
click at [527, 298] on link "[PERSON_NAME] [PERSON_NAME][EMAIL_ADDRESS][DOMAIN_NAME]" at bounding box center [522, 298] width 195 height 36
type input "[PERSON_NAME]"
click at [553, 217] on input "NA - Customers Leads" at bounding box center [703, 228] width 556 height 22
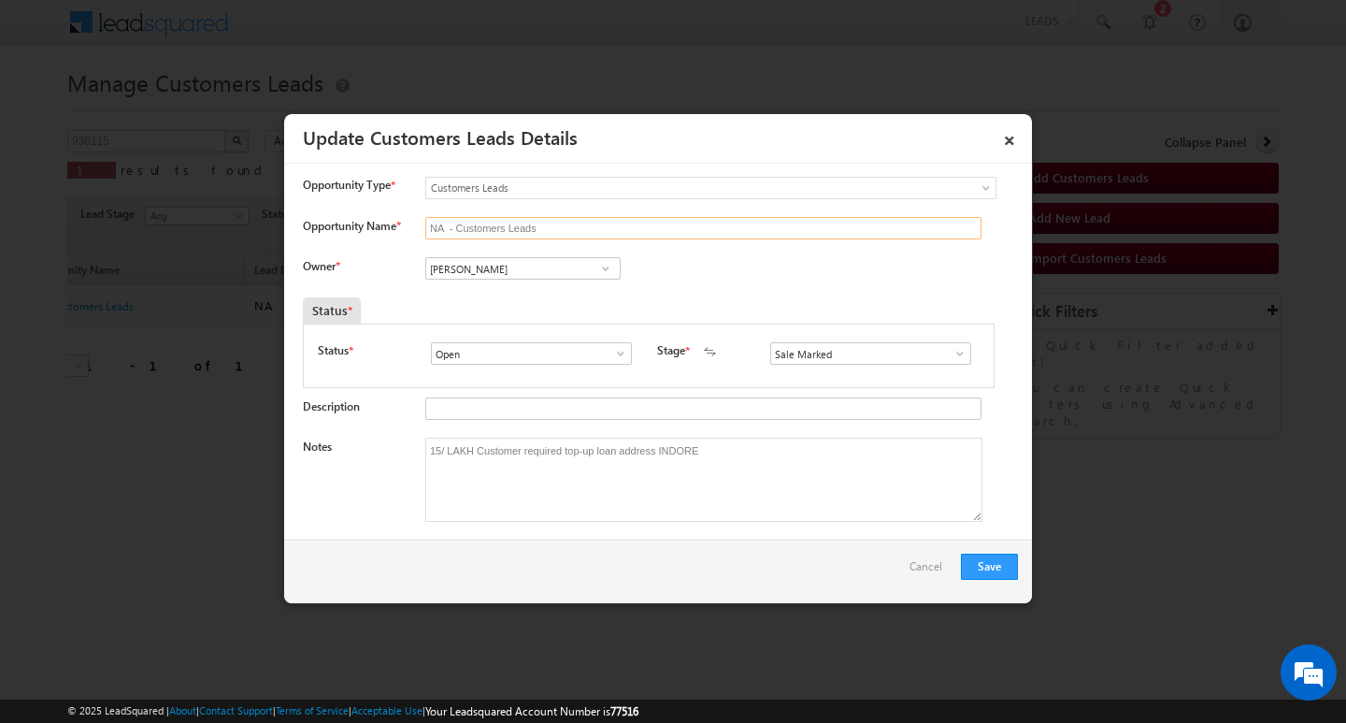
click at [553, 217] on input "NA - Customers Leads" at bounding box center [703, 228] width 556 height 22
type input "[PERSON_NAME]"
click at [985, 565] on button "Save" at bounding box center [989, 566] width 57 height 26
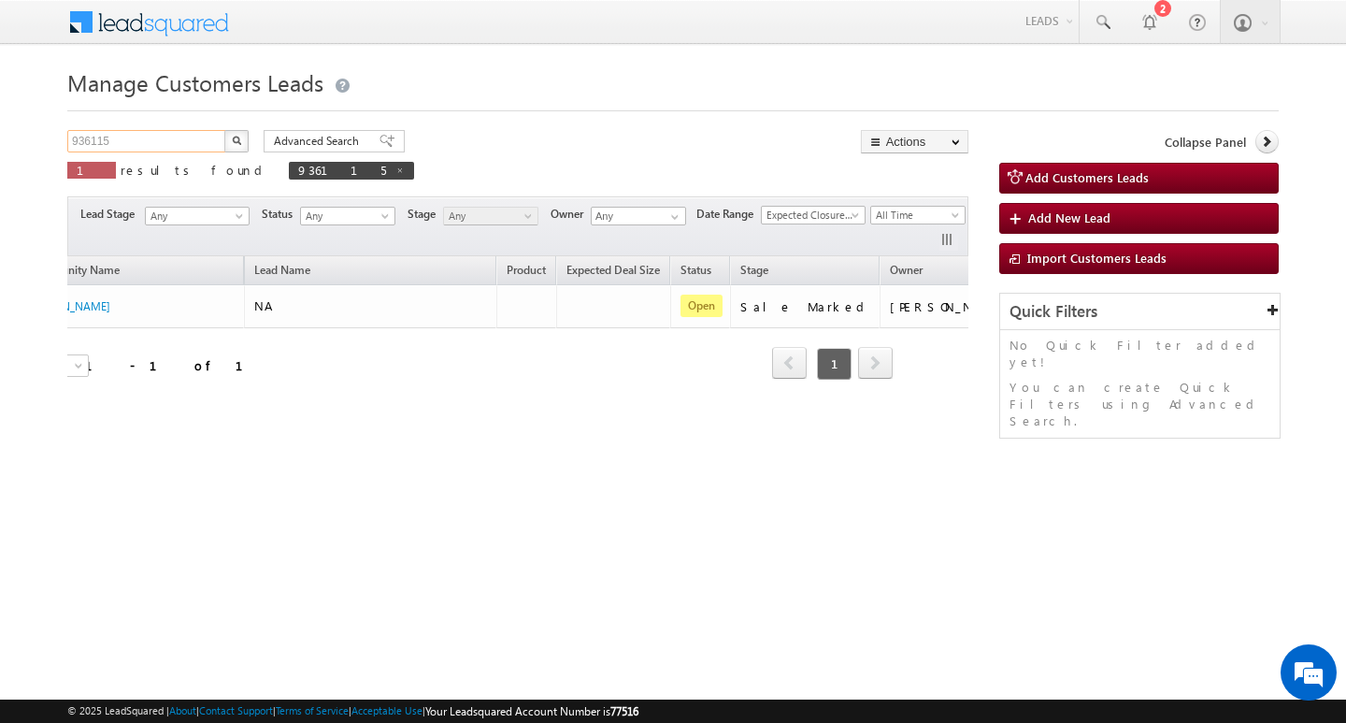
click at [165, 138] on input "936115" at bounding box center [147, 141] width 160 height 22
type input "Search Customers Leads"
click at [161, 138] on input "text" at bounding box center [147, 141] width 160 height 22
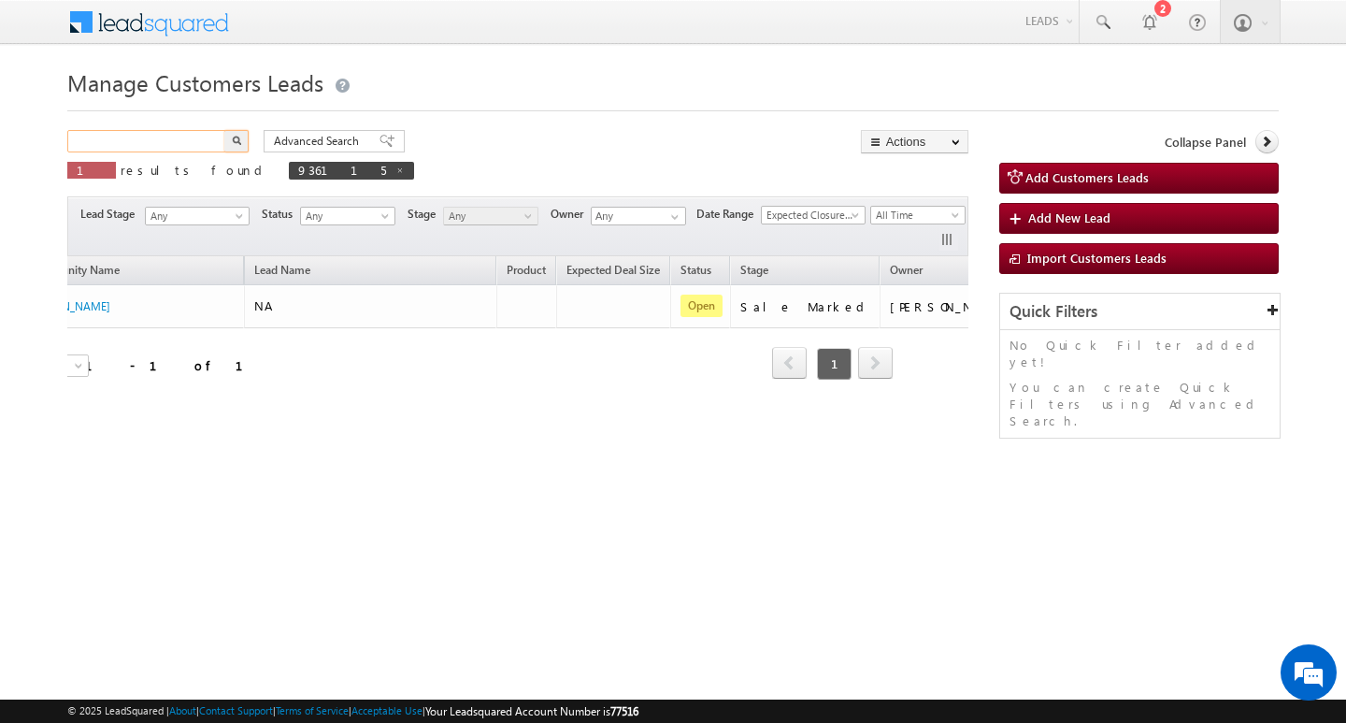
paste input "936033"
type input "936033"
click at [224, 130] on button "button" at bounding box center [236, 141] width 24 height 22
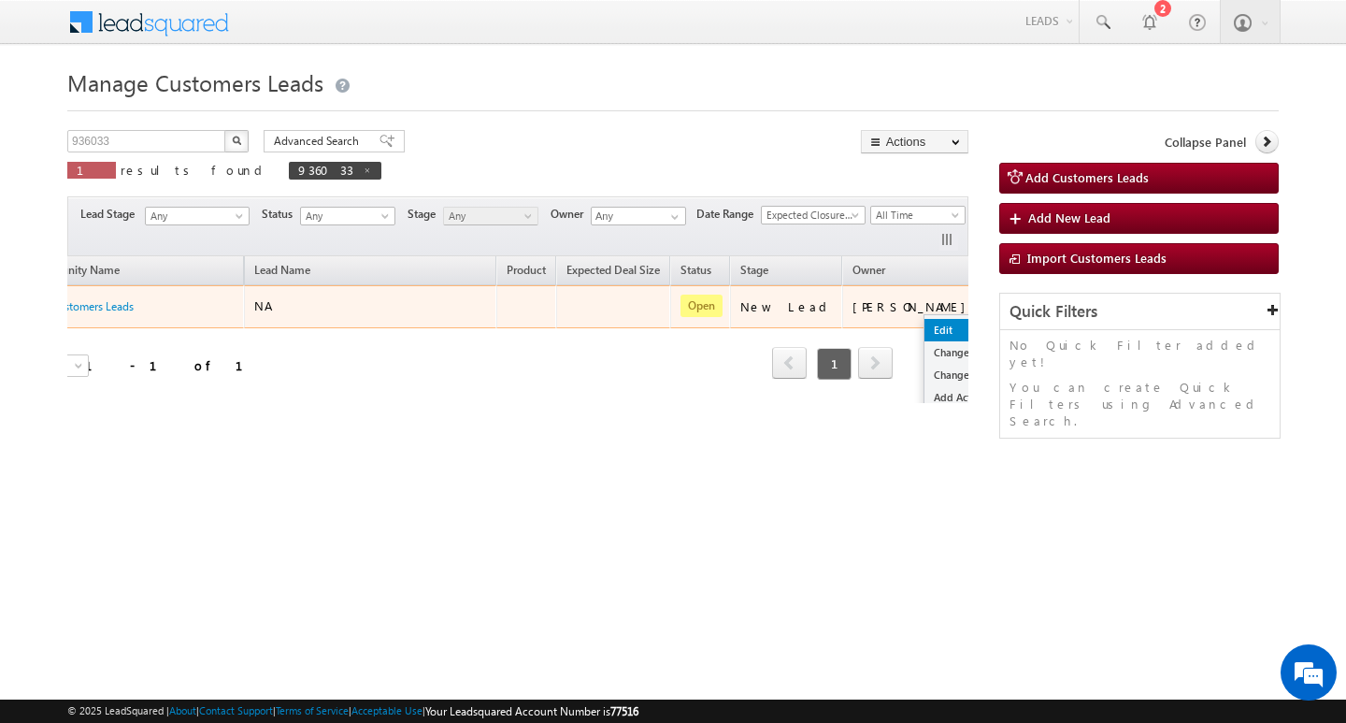
click at [925, 329] on link "Edit" at bounding box center [971, 330] width 93 height 22
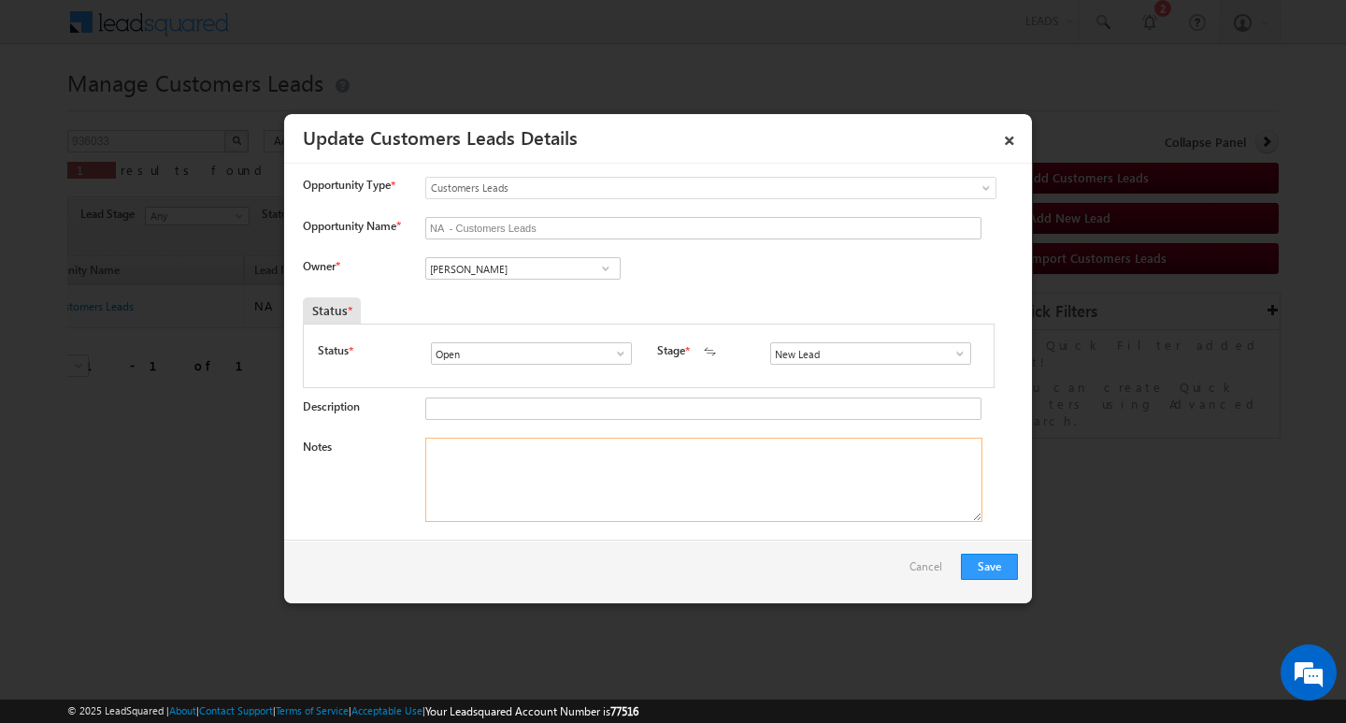
click at [667, 479] on textarea "Notes" at bounding box center [703, 480] width 557 height 84
click at [953, 350] on span at bounding box center [960, 353] width 19 height 15
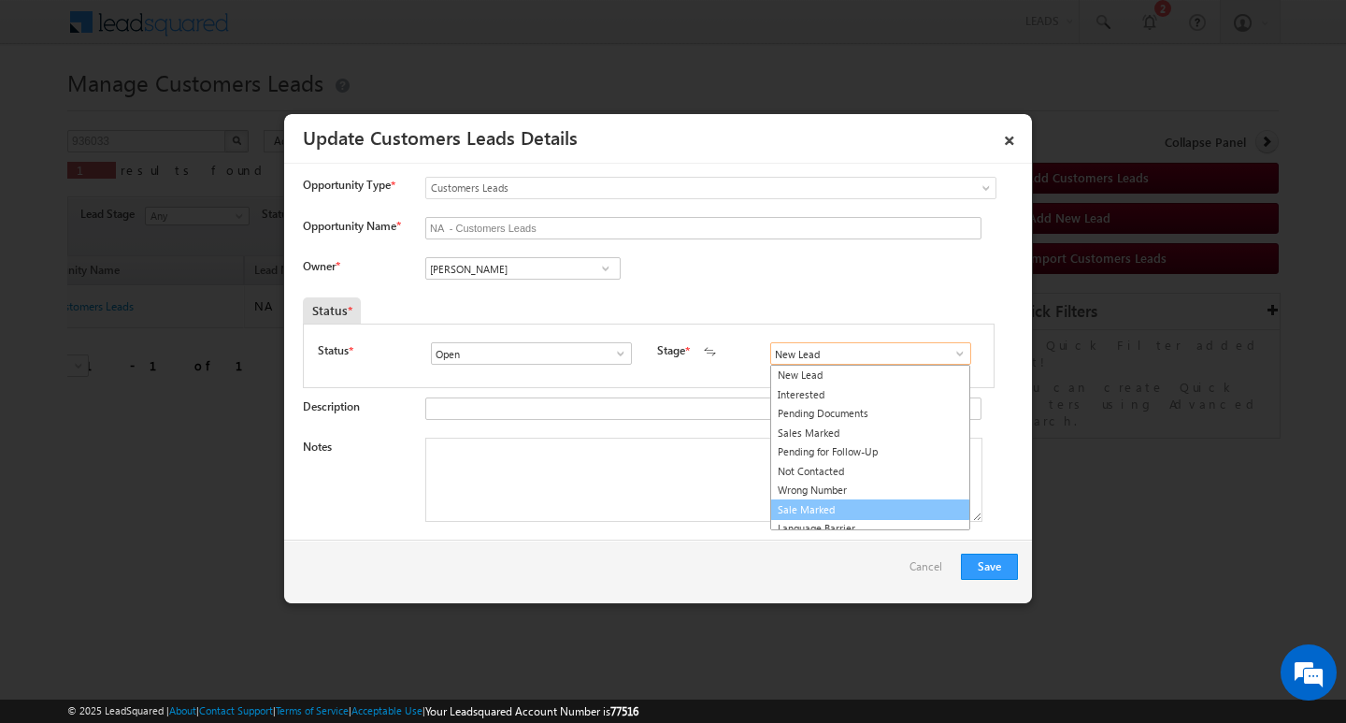
click at [884, 503] on link "Sale Marked" at bounding box center [870, 510] width 200 height 22
type input "Sale Marked"
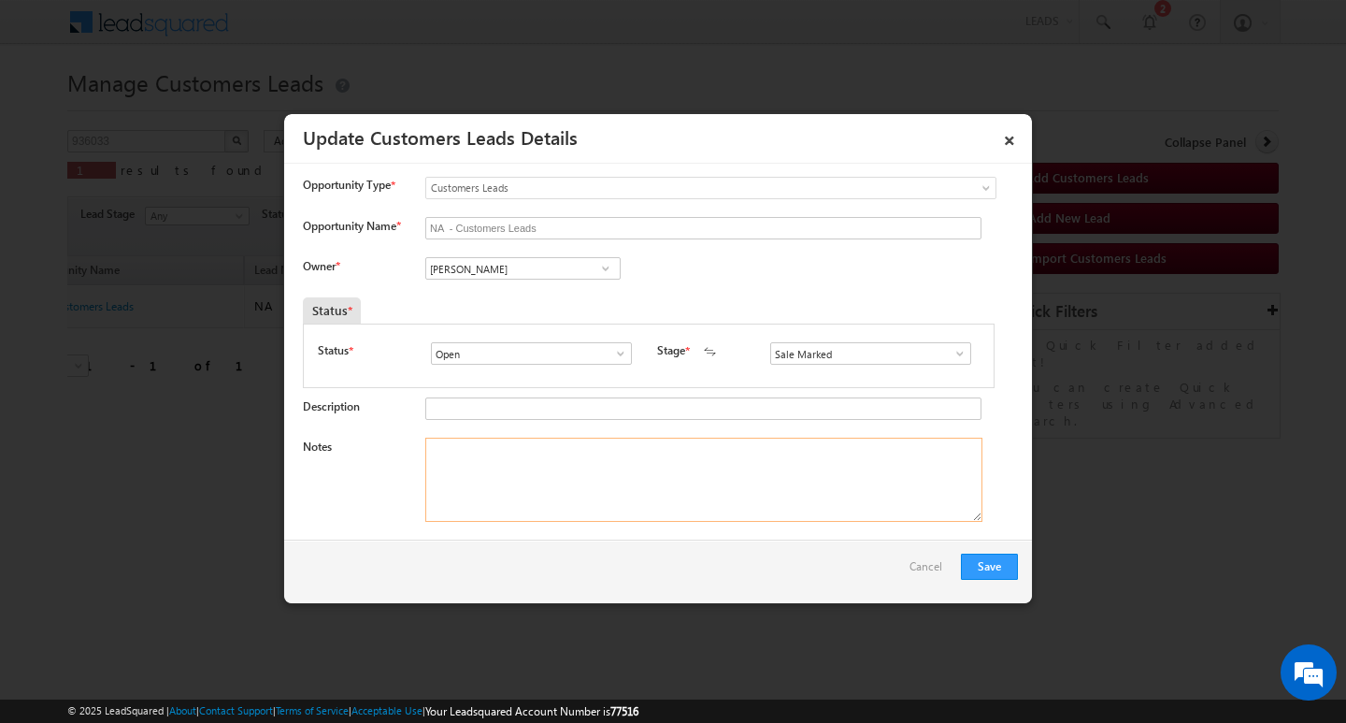
click at [685, 475] on textarea "Notes" at bounding box center [703, 480] width 557 height 84
click at [528, 268] on input "[PERSON_NAME]" at bounding box center [522, 268] width 195 height 22
click at [554, 225] on input "NA - Customers Leads" at bounding box center [703, 228] width 556 height 22
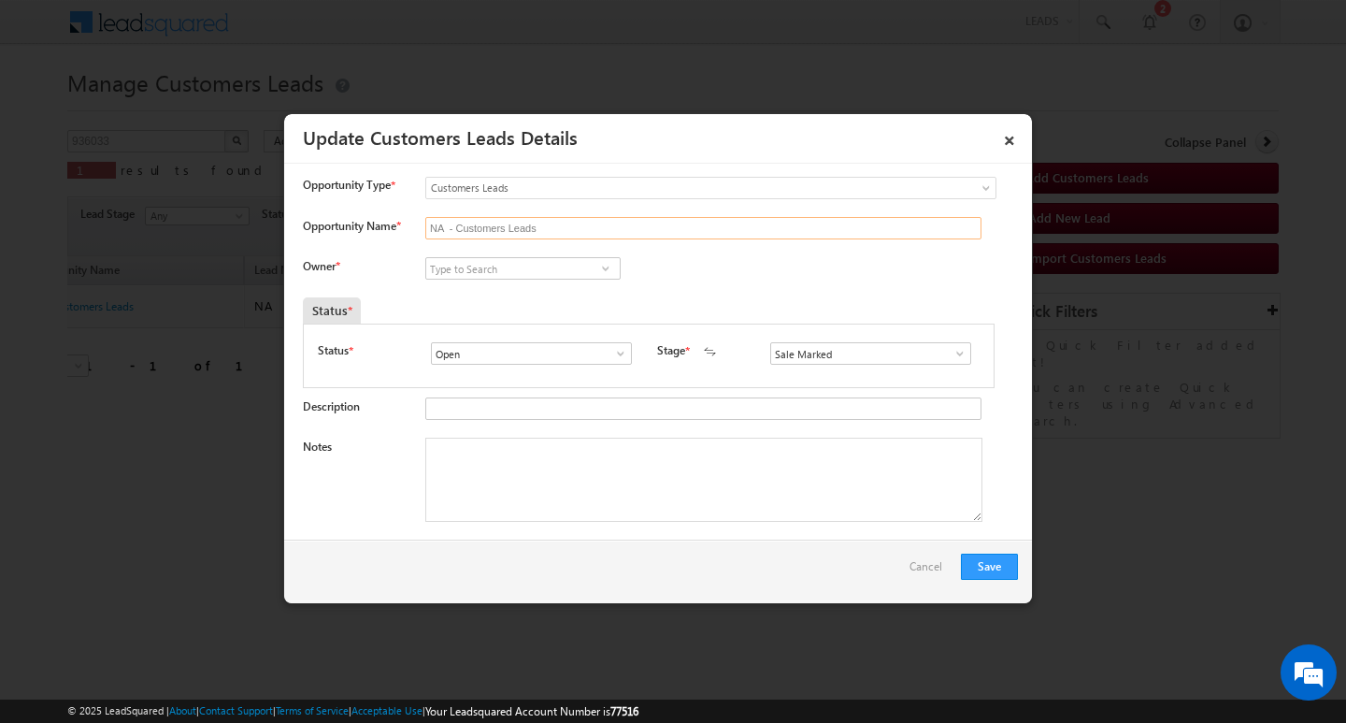
click at [554, 225] on input "NA - Customers Leads" at bounding box center [703, 228] width 556 height 22
click at [494, 219] on input "Opportunity Name *" at bounding box center [703, 228] width 556 height 22
paste input "[PERSON_NAME]:"
type input "[PERSON_NAME]:"
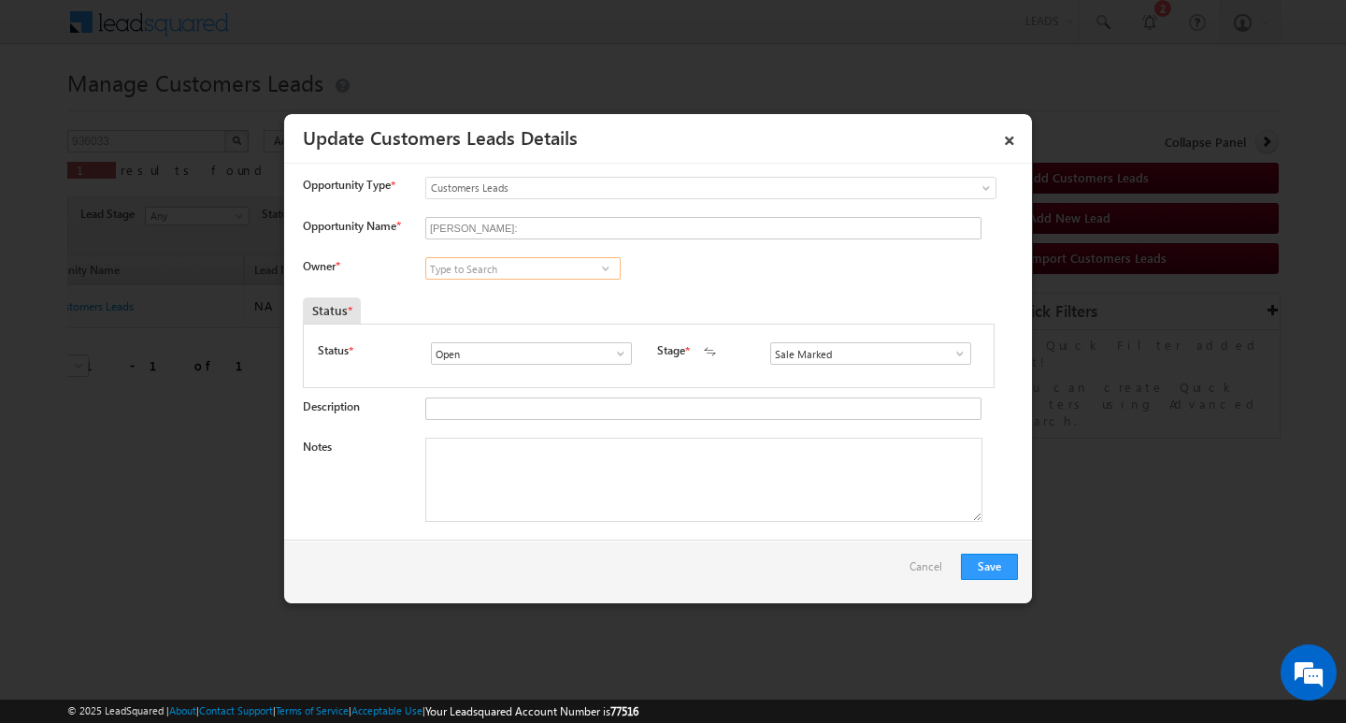
click at [534, 257] on input at bounding box center [522, 268] width 195 height 22
click at [497, 269] on input at bounding box center [522, 268] width 195 height 22
paste input "[PERSON_NAME]"
click at [497, 285] on link "[PERSON_NAME] [PERSON_NAME][EMAIL_ADDRESS][DOMAIN_NAME]" at bounding box center [522, 298] width 195 height 36
type input "[PERSON_NAME]"
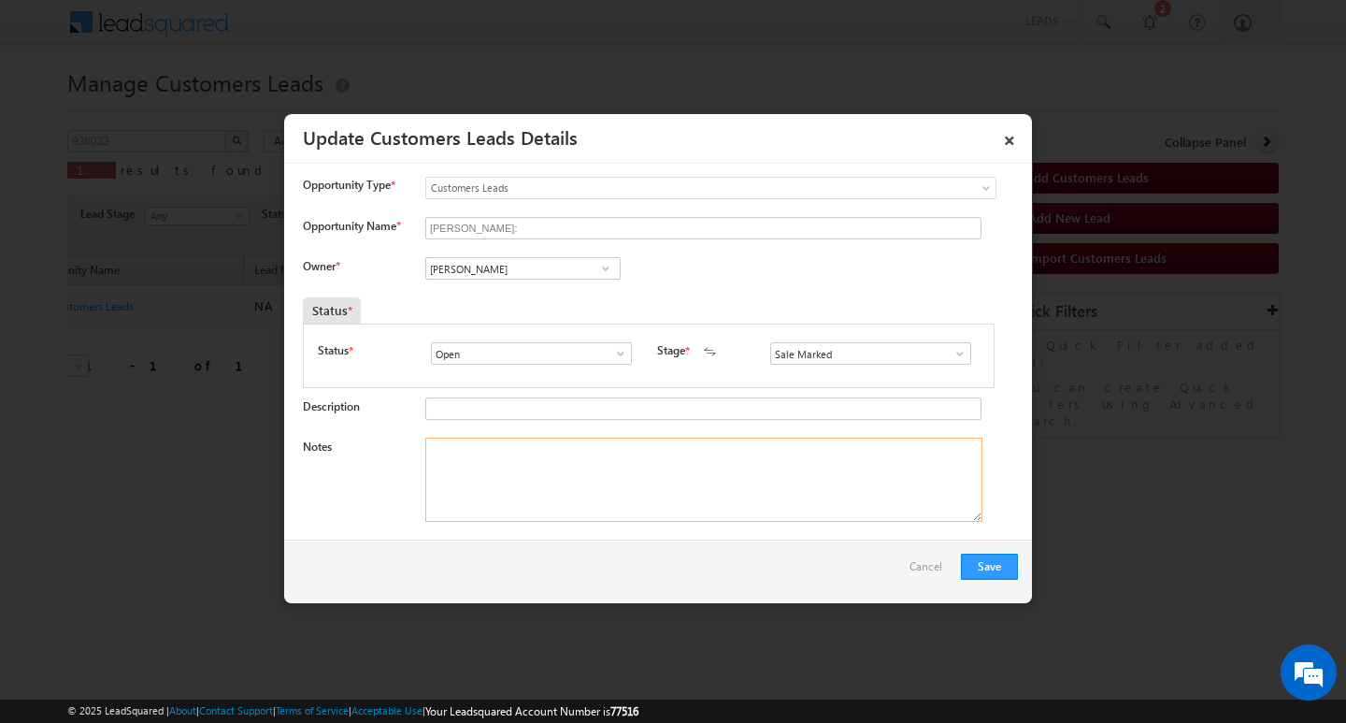
click at [568, 482] on textarea "Notes" at bounding box center [703, 480] width 557 height 84
click at [562, 467] on textarea "Notes" at bounding box center [703, 480] width 557 height 84
paste textarea "Remarks 2/ LAKH Customer required top-up loan address Jaipur"
type textarea "Remarks 2/ LAKH Customer required top-up loan address Jaipur"
click at [992, 559] on div "Save Cancel" at bounding box center [658, 571] width 748 height 64
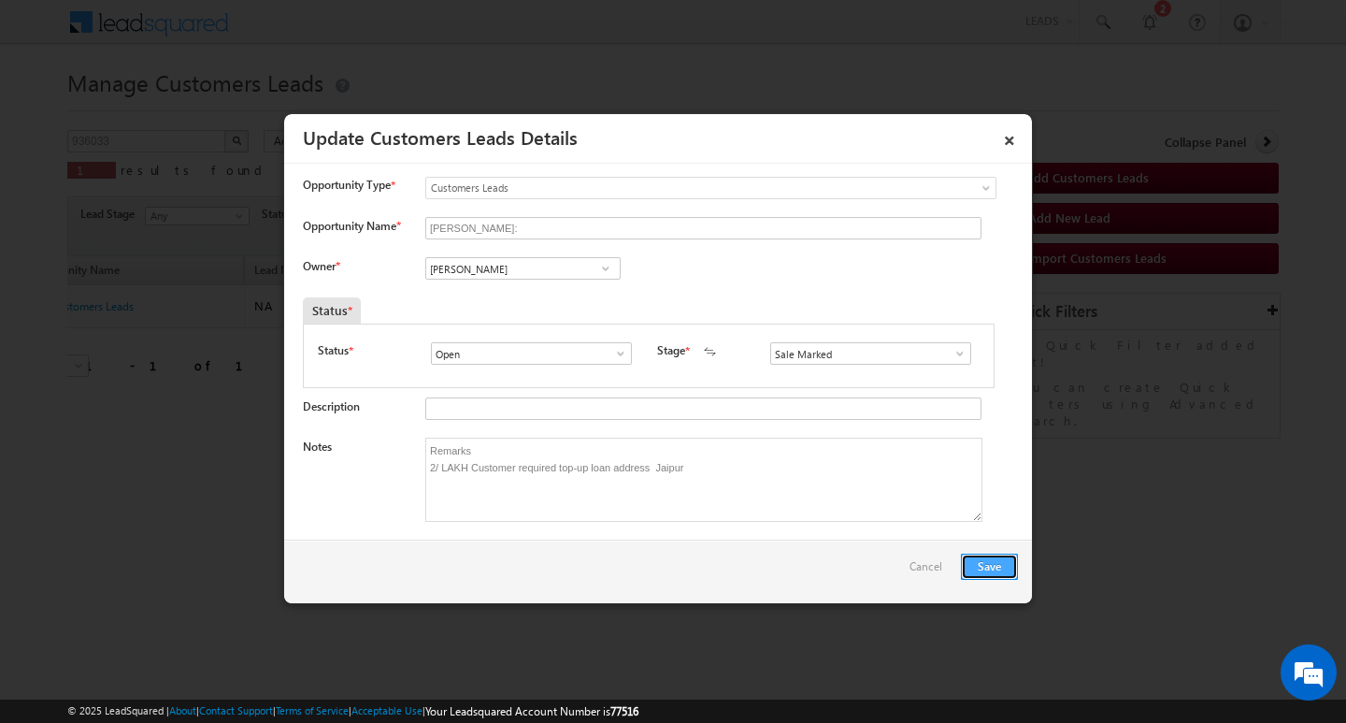
click at [987, 565] on button "Save" at bounding box center [989, 566] width 57 height 26
